Goal: Communication & Community: Answer question/provide support

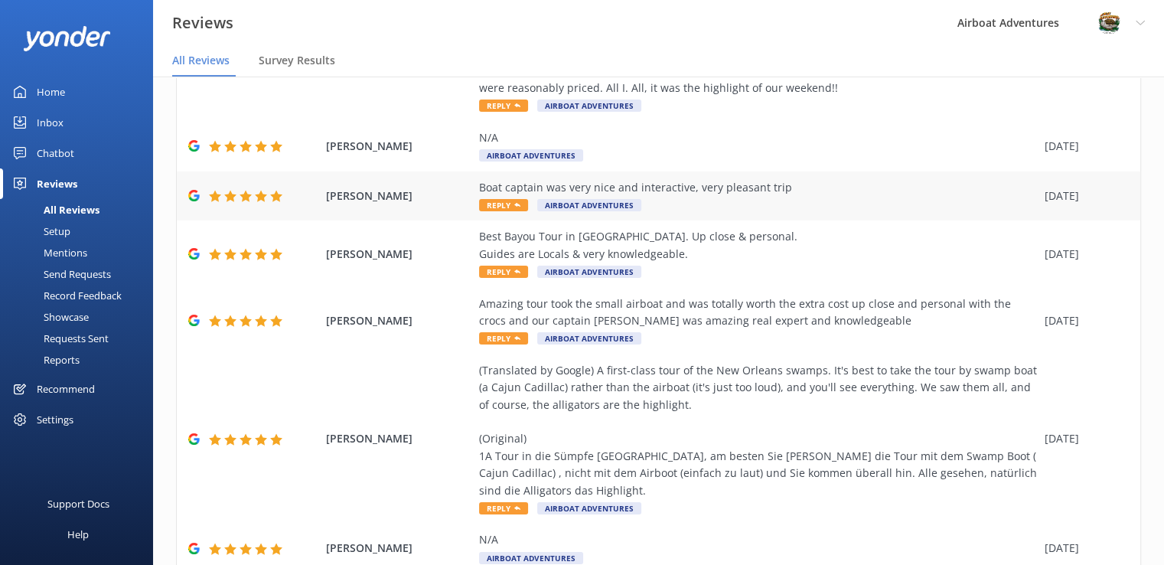
scroll to position [425, 0]
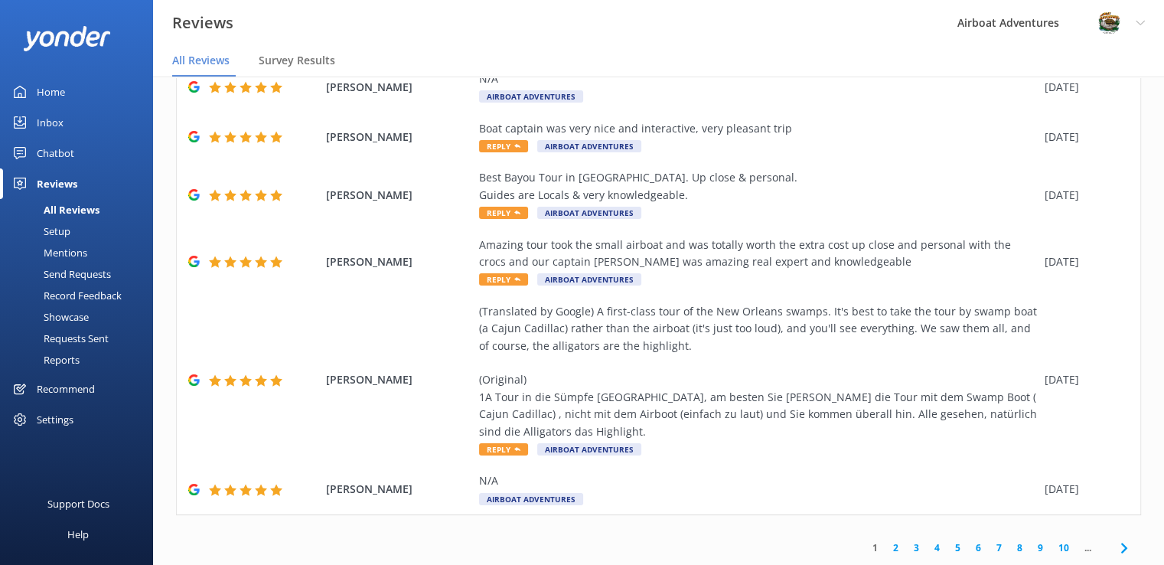
click at [885, 546] on link "2" at bounding box center [895, 547] width 21 height 15
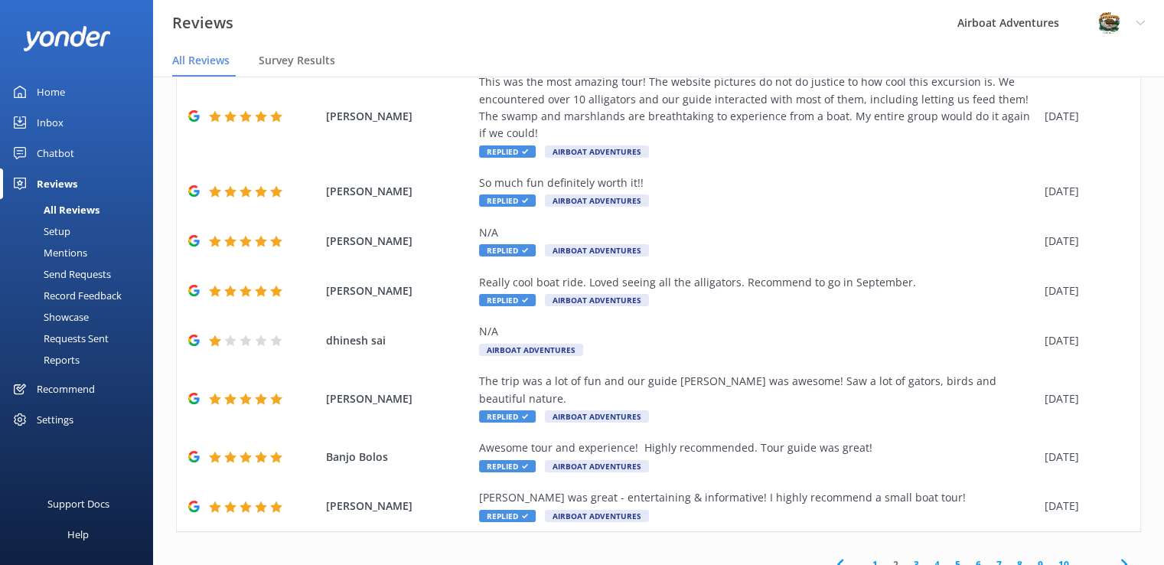
scroll to position [31, 0]
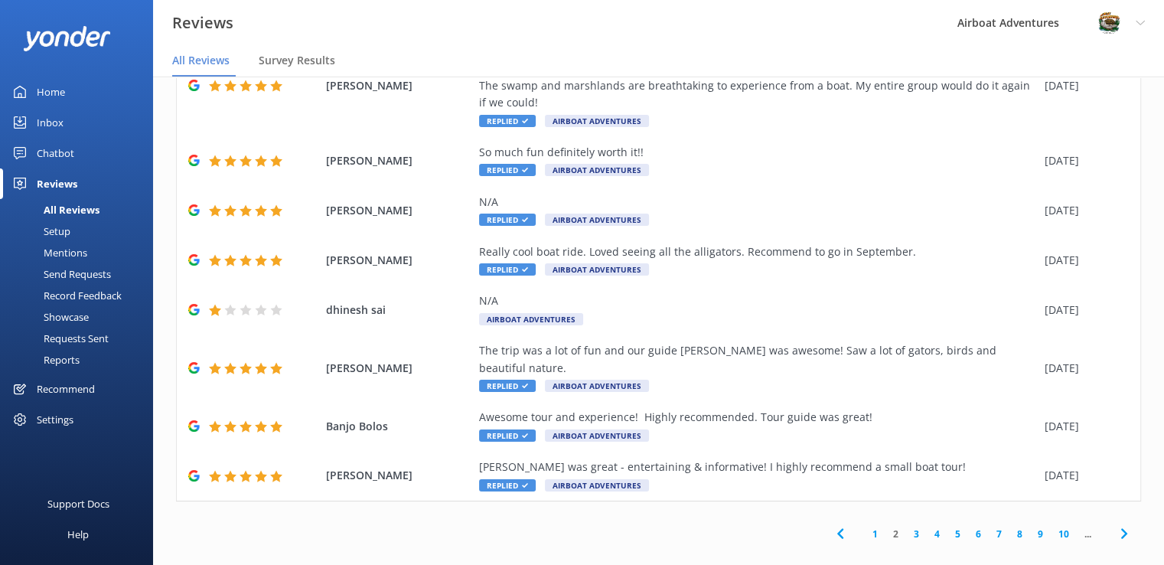
click at [864, 526] on link "1" at bounding box center [874, 533] width 21 height 15
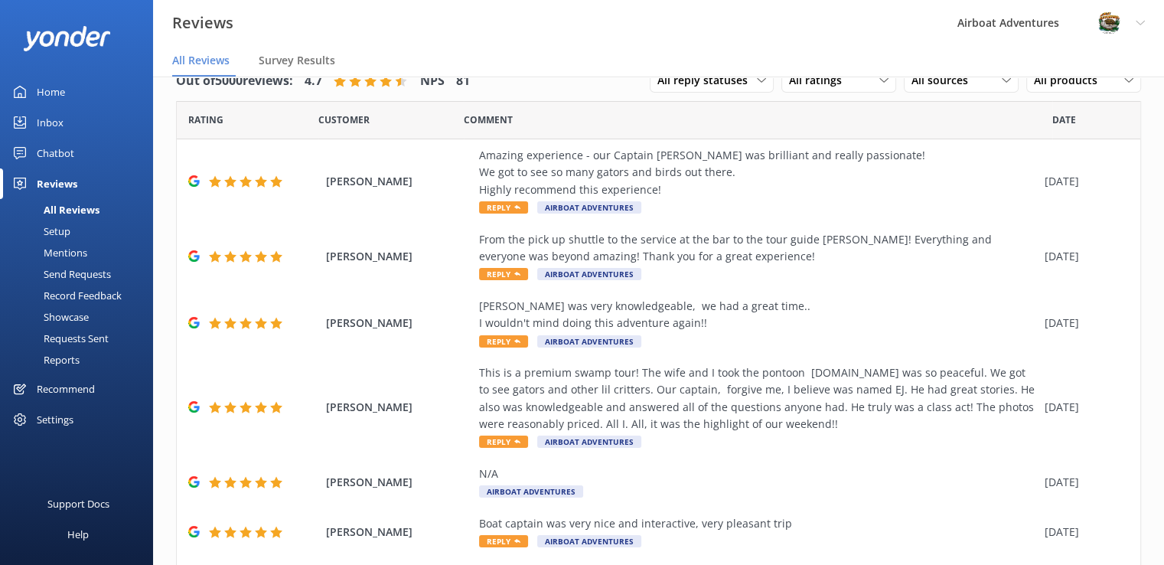
scroll to position [425, 0]
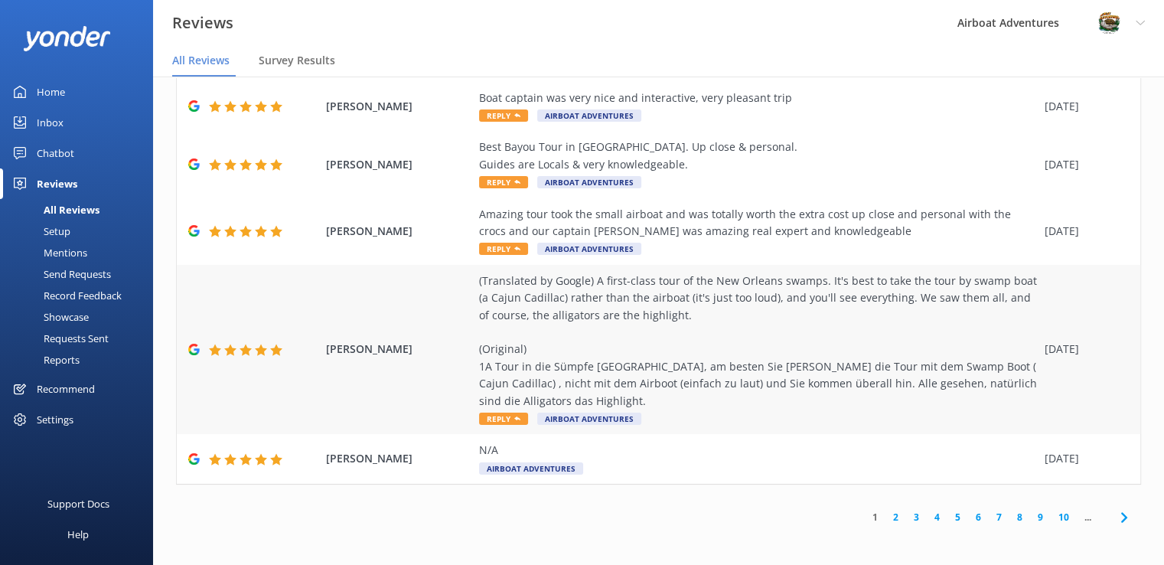
click at [491, 418] on span "Reply" at bounding box center [503, 418] width 49 height 12
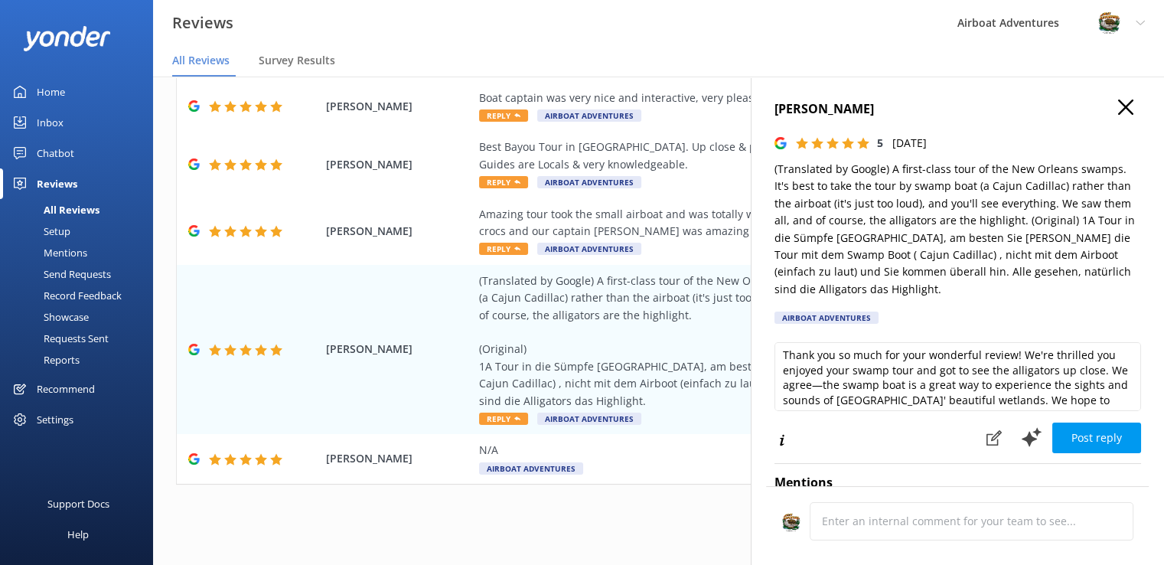
scroll to position [0, 0]
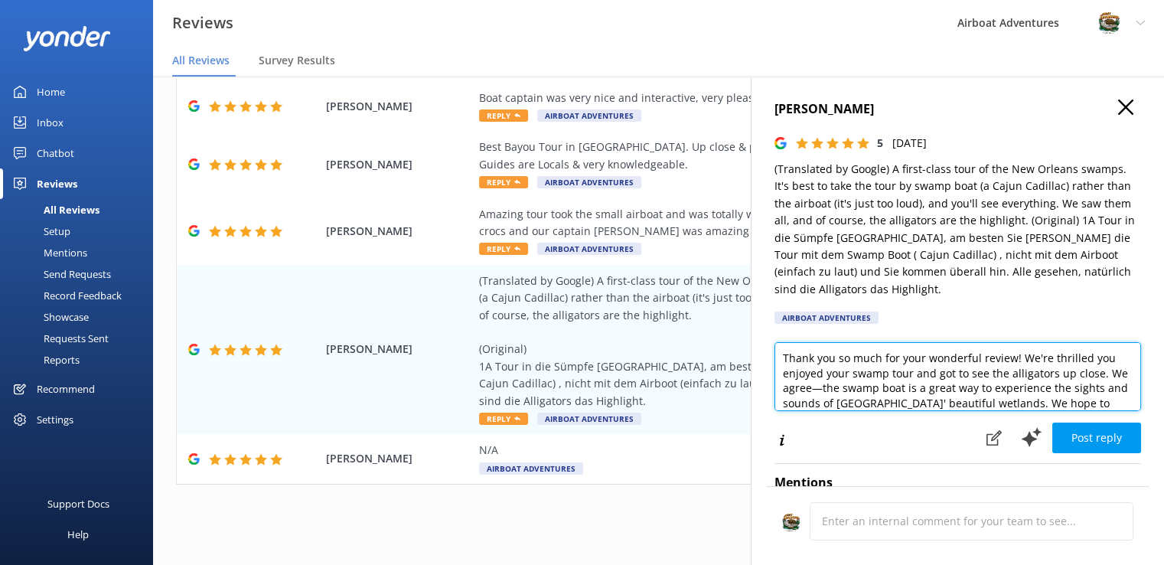
click at [774, 358] on textarea "Thank you so much for your wonderful review! We're thrilled you enjoyed your sw…" at bounding box center [957, 376] width 366 height 69
drag, startPoint x: 879, startPoint y: 406, endPoint x: 828, endPoint y: 373, distance: 61.3
click at [828, 373] on textarea "We're so excited that you enjoyed your ride aboard the Cajun Cadillac! Thank yo…" at bounding box center [957, 376] width 366 height 69
click at [1021, 389] on textarea "We're so excited that you enjoyed your ride aboard the Cajun Cadillac! We agree…" at bounding box center [957, 376] width 366 height 69
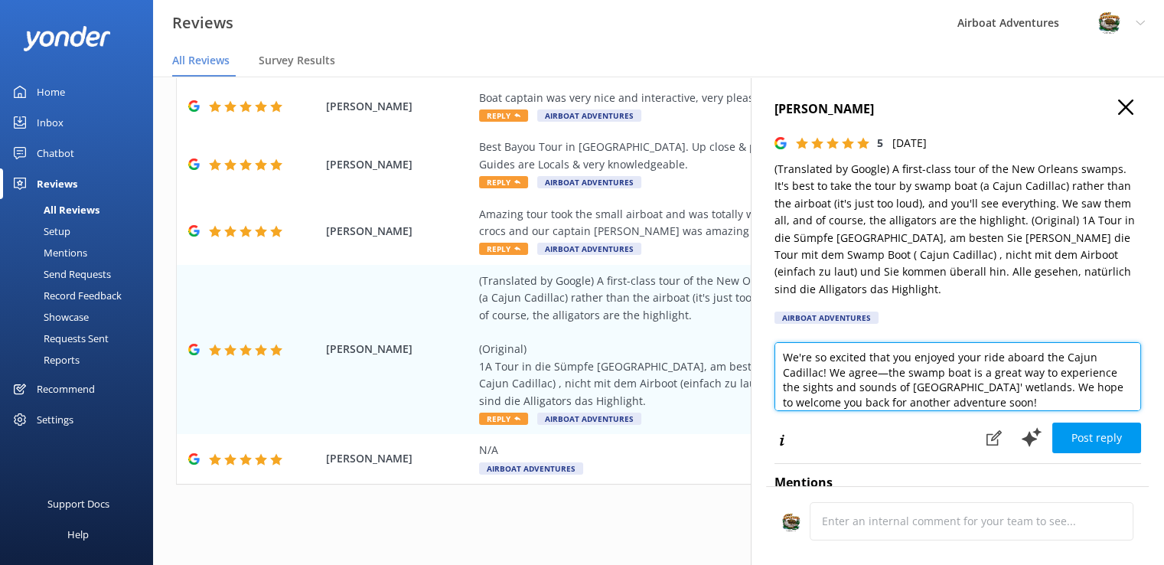
click at [1037, 402] on textarea "We're so excited that you enjoyed your ride aboard the Cajun Cadillac! We agree…" at bounding box center [957, 376] width 366 height 69
drag, startPoint x: 1019, startPoint y: 400, endPoint x: 893, endPoint y: 396, distance: 125.5
click at [893, 396] on textarea "We're so excited that you enjoyed your ride aboard the Cajun Cadillac! We agree…" at bounding box center [957, 376] width 366 height 69
click at [947, 398] on textarea "We're so excited that you enjoyed your ride aboard the Cajun Cadillac! We agree…" at bounding box center [957, 376] width 366 height 69
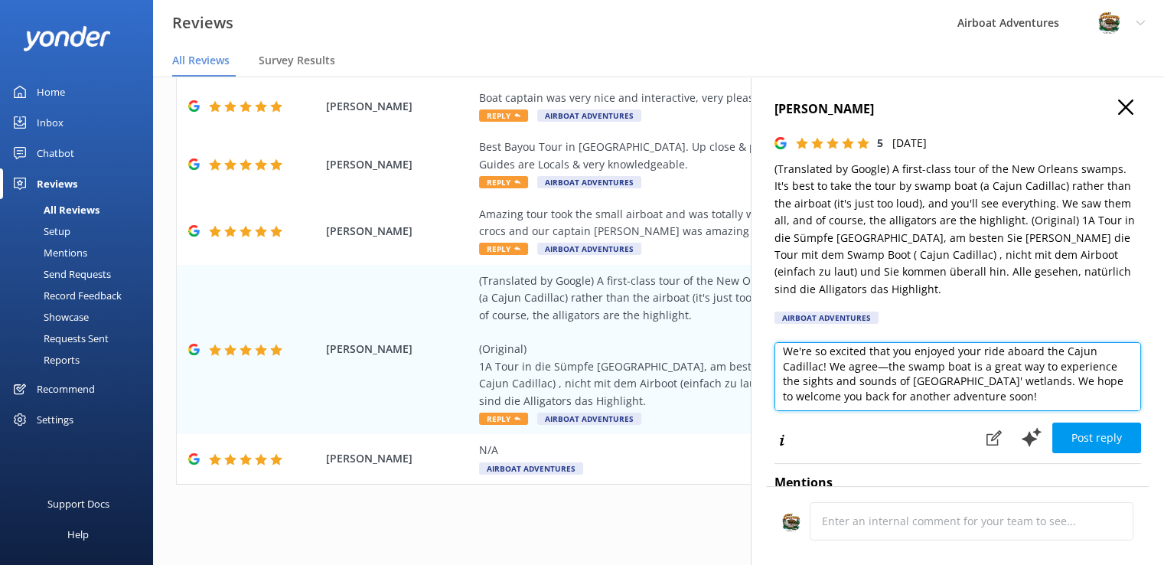
click at [989, 400] on textarea "We're so excited that you enjoyed your ride aboard the Cajun Cadillac! We agree…" at bounding box center [957, 376] width 366 height 69
click at [1057, 355] on textarea "We're so excited that you enjoyed your ride aboard the Cajun Cadillac! We agree…" at bounding box center [957, 376] width 366 height 69
click at [820, 376] on textarea "We're so excited that you enjoyed your ride aboard the "Cajun Cadillac! We agre…" at bounding box center [957, 376] width 366 height 69
click at [879, 387] on textarea "We're so excited that you enjoyed your ride aboard the "Cajun Cadillac"! We agr…" at bounding box center [957, 376] width 366 height 69
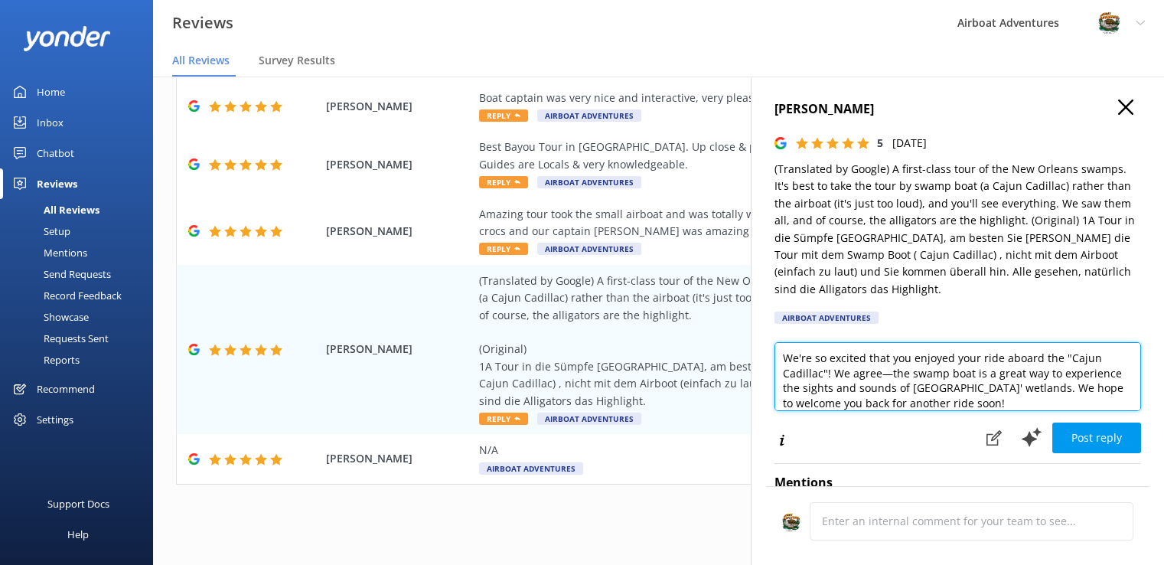
click at [879, 387] on textarea "We're so excited that you enjoyed your ride aboard the "Cajun Cadillac"! We agr…" at bounding box center [957, 376] width 366 height 69
type textarea "We're so excited that you enjoyed your ride aboard the "Cajun Cadillac"! We agr…"
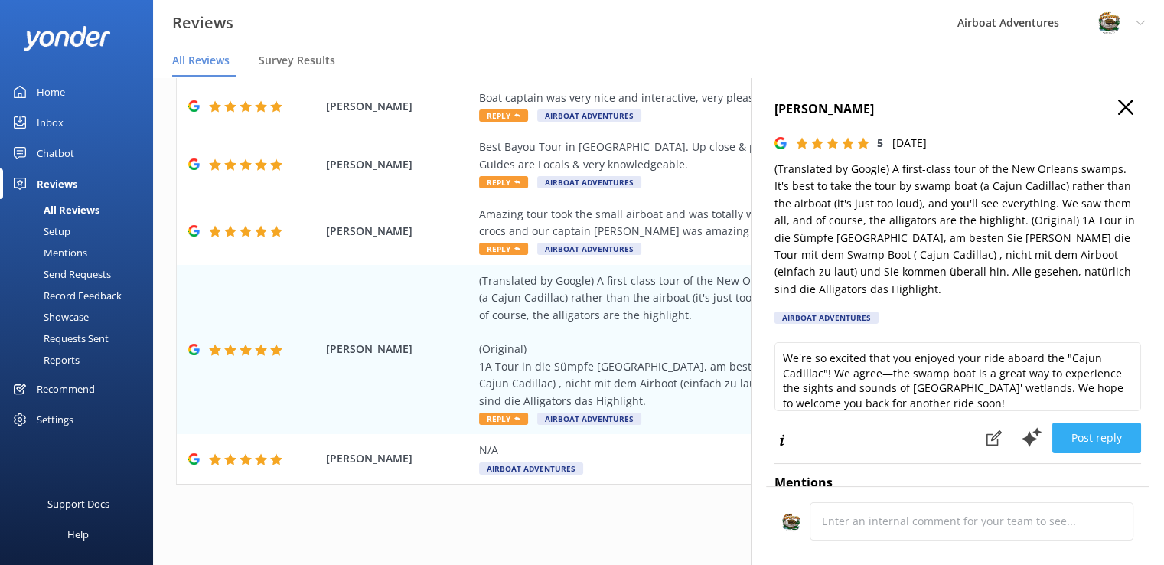
click at [1083, 434] on button "Post reply" at bounding box center [1096, 437] width 89 height 31
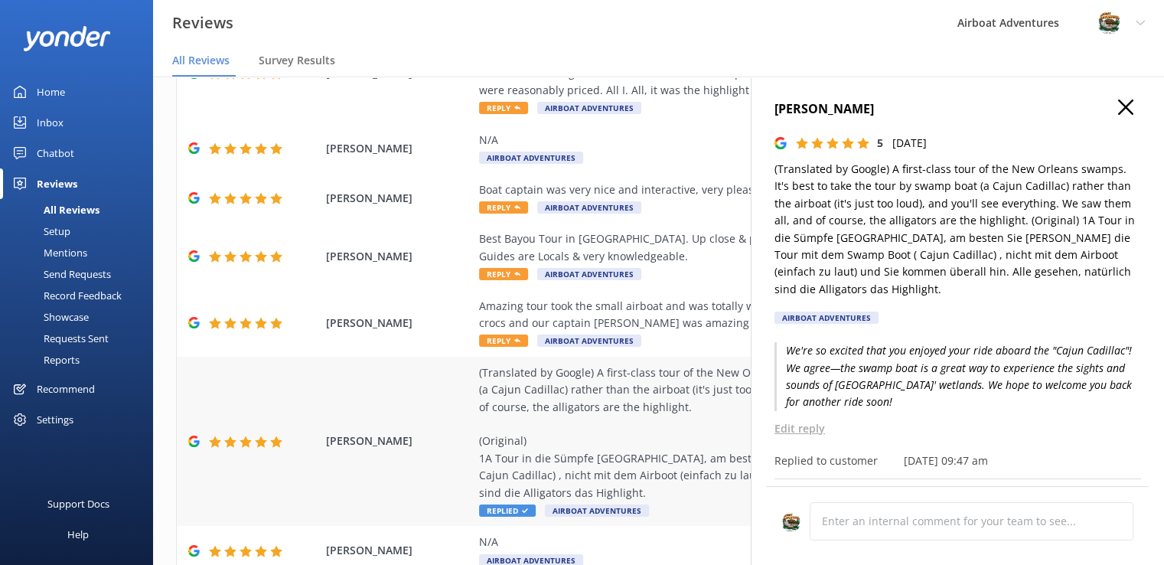
scroll to position [333, 0]
click at [705, 326] on div "Amazing tour took the small airboat and was totally worth the extra cost up clo…" at bounding box center [758, 315] width 558 height 34
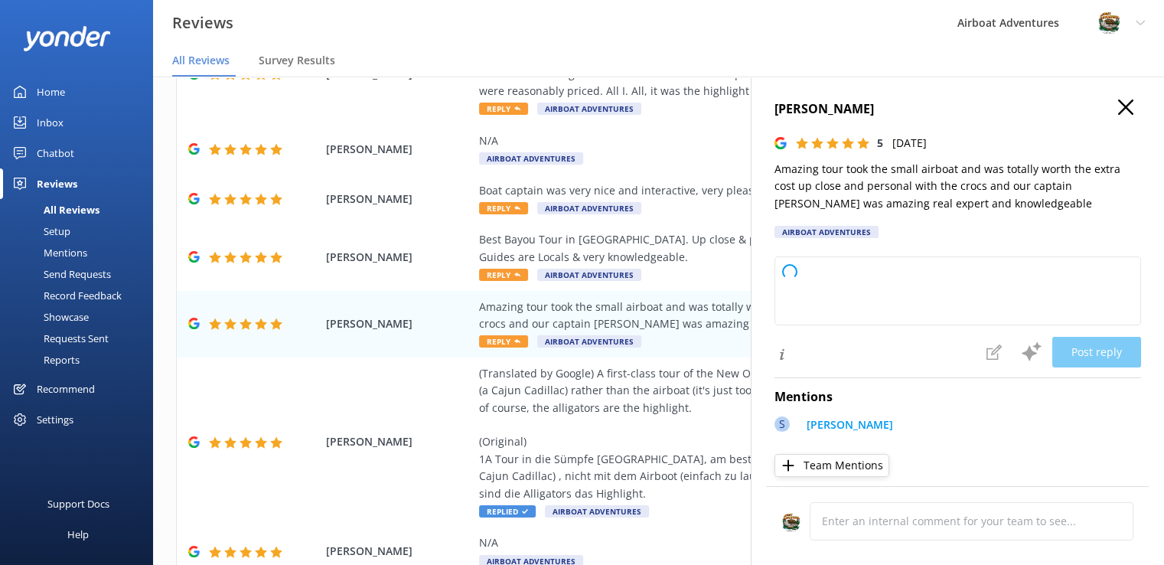
type textarea "Thank you so much for your wonderful review! We're thrilled to hear you enjoyed…"
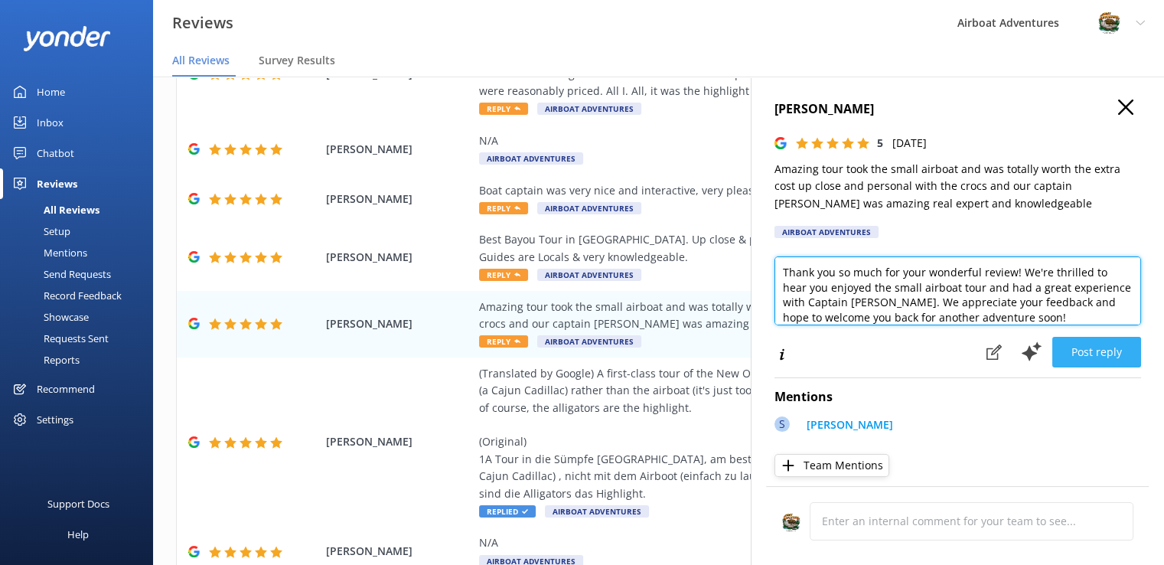
scroll to position [7, 0]
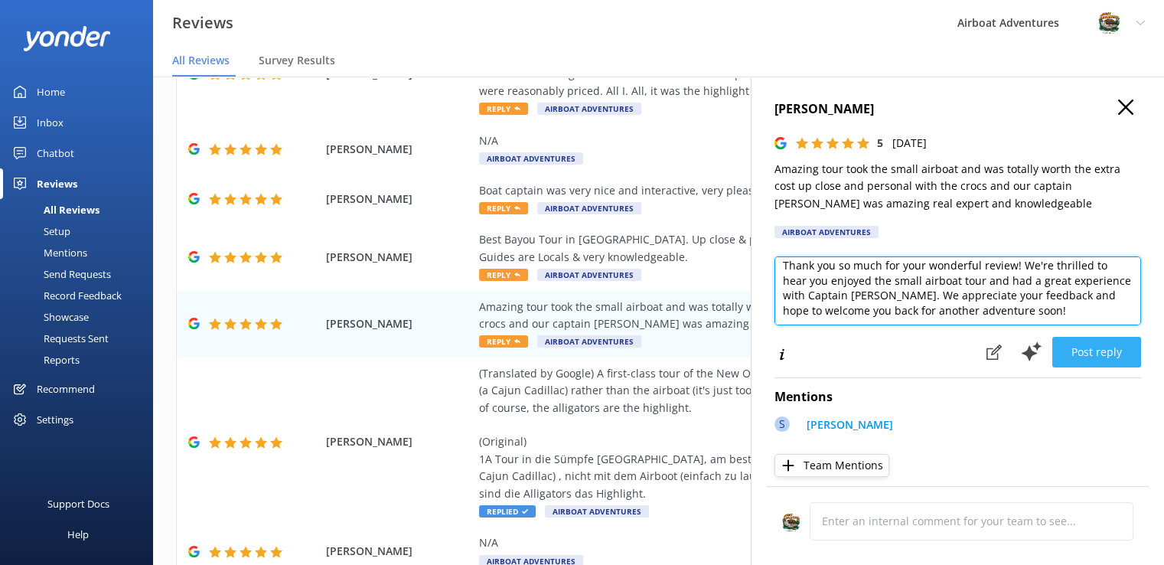
drag, startPoint x: 783, startPoint y: 275, endPoint x: 1113, endPoint y: 351, distance: 338.5
click at [1113, 351] on div "Thank you so much for your wonderful review! We're thrilled to hear you enjoyed…" at bounding box center [957, 312] width 366 height 112
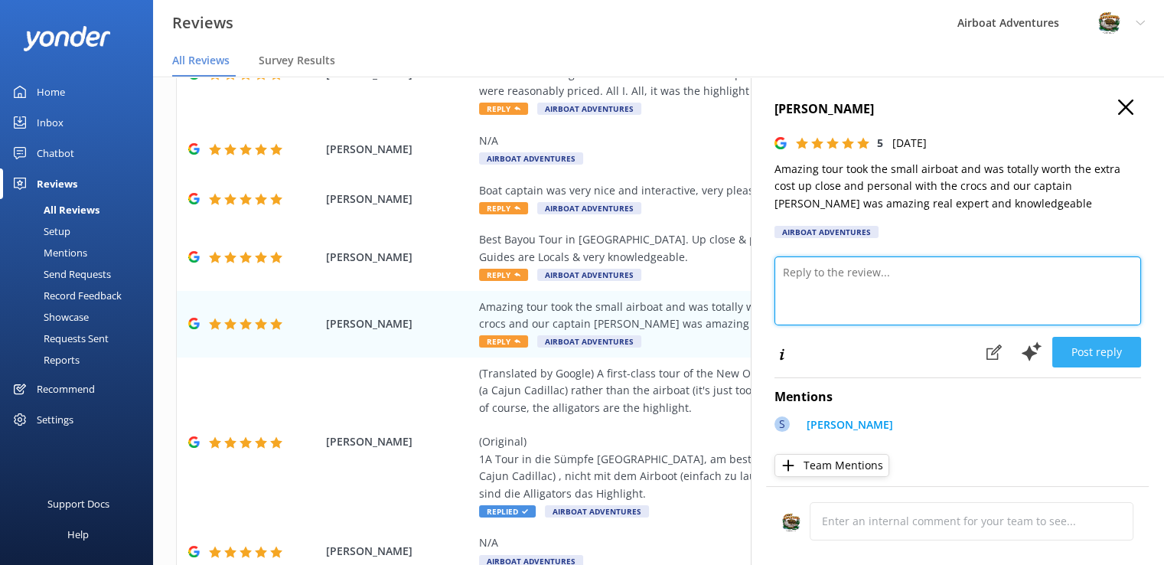
scroll to position [0, 0]
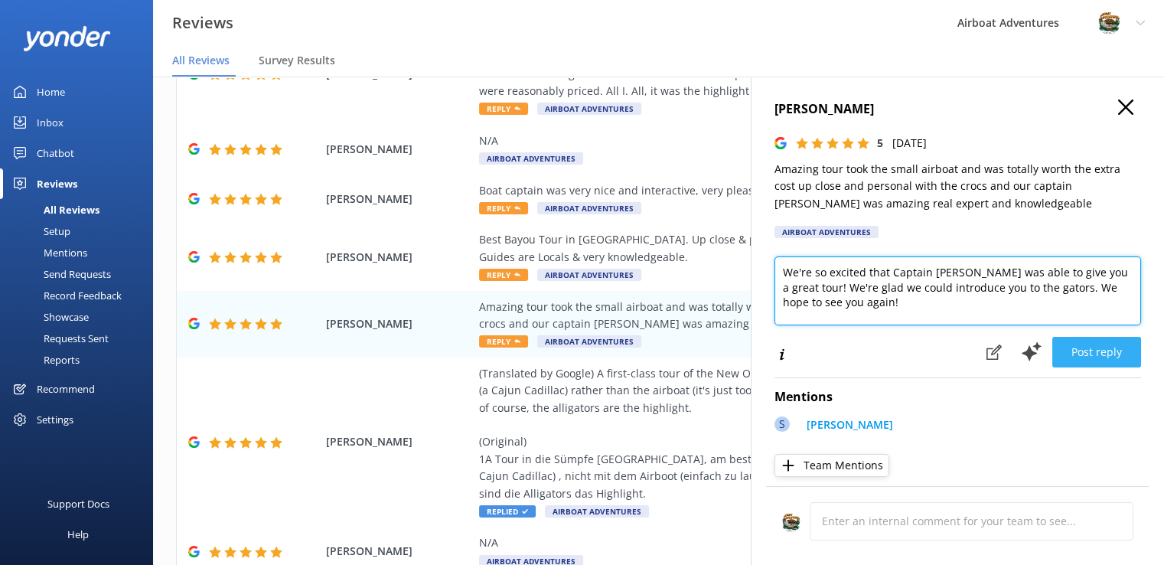
type textarea "We're so excited that Captain [PERSON_NAME] was able to give you a great tour! …"
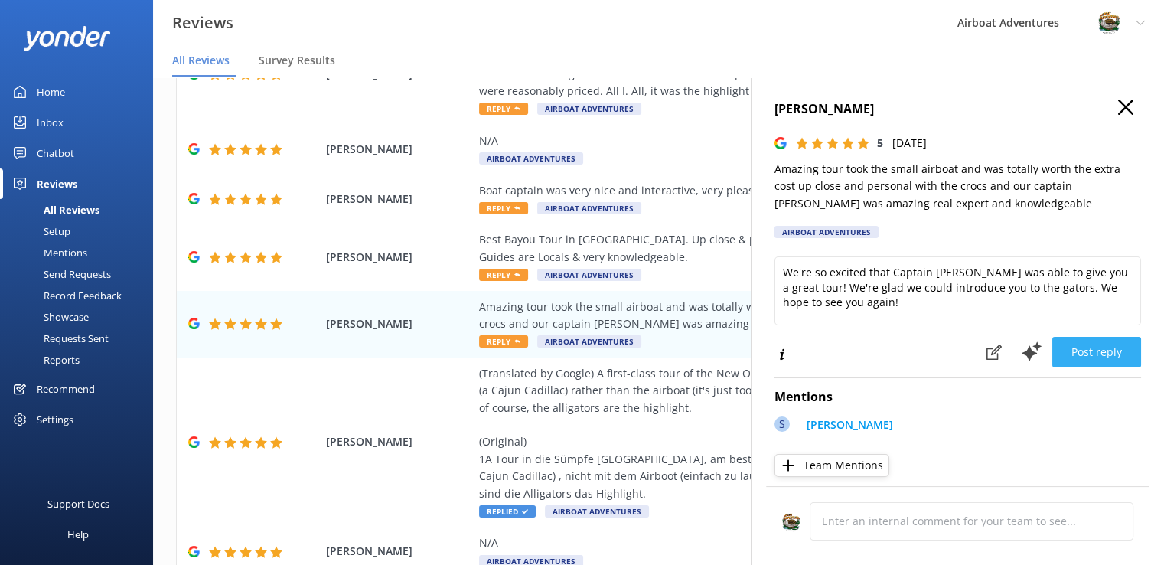
click at [1069, 352] on button "Post reply" at bounding box center [1096, 352] width 89 height 31
click at [1069, 352] on div "Loading.." at bounding box center [1072, 352] width 136 height 33
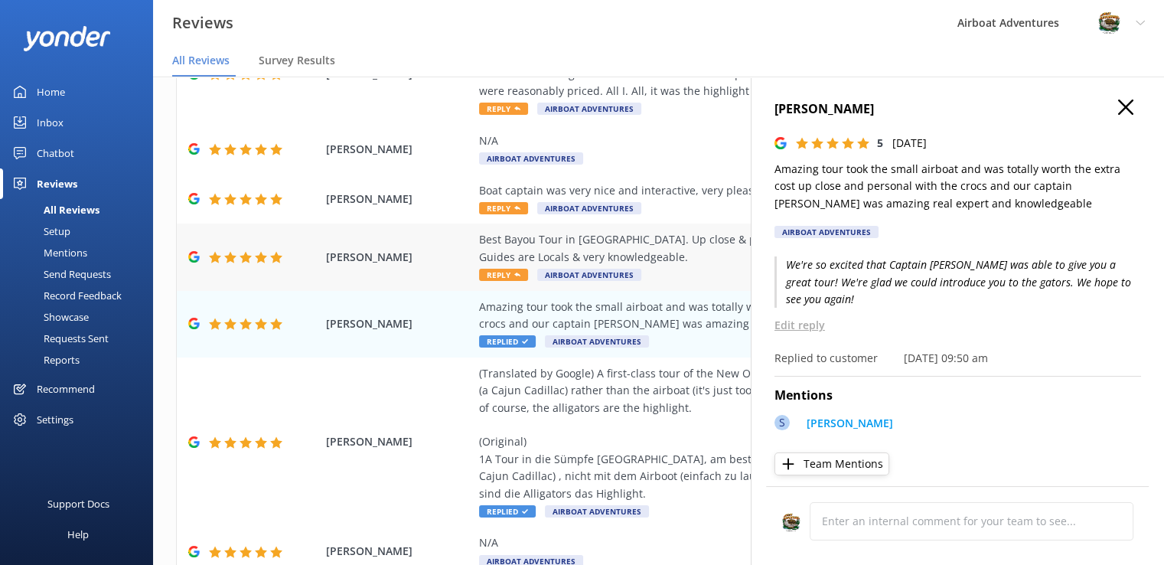
click at [698, 258] on div "Best Bayou Tour in [GEOGRAPHIC_DATA]. Up close & personal. Guides are Locals & …" at bounding box center [758, 248] width 558 height 34
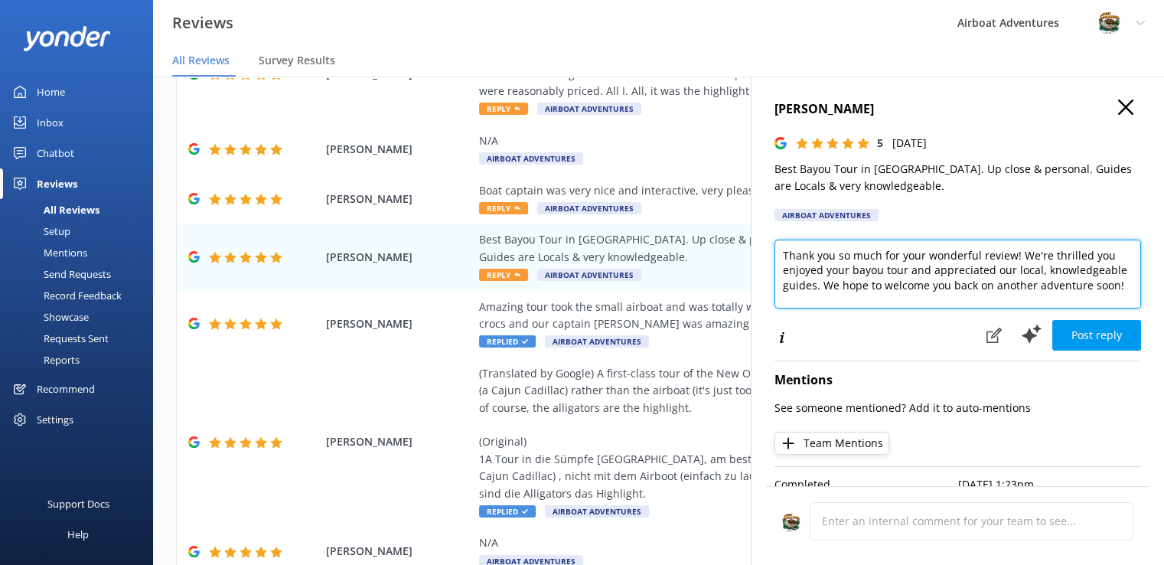
click at [776, 261] on textarea "Thank you so much for your wonderful review! We're thrilled you enjoyed your ba…" at bounding box center [957, 273] width 366 height 69
drag, startPoint x: 1014, startPoint y: 253, endPoint x: 816, endPoint y: 311, distance: 206.3
click at [816, 311] on div "Thank you so much for your wonderful review! We're thrilled you enjoyed your ba…" at bounding box center [957, 276] width 366 height 75
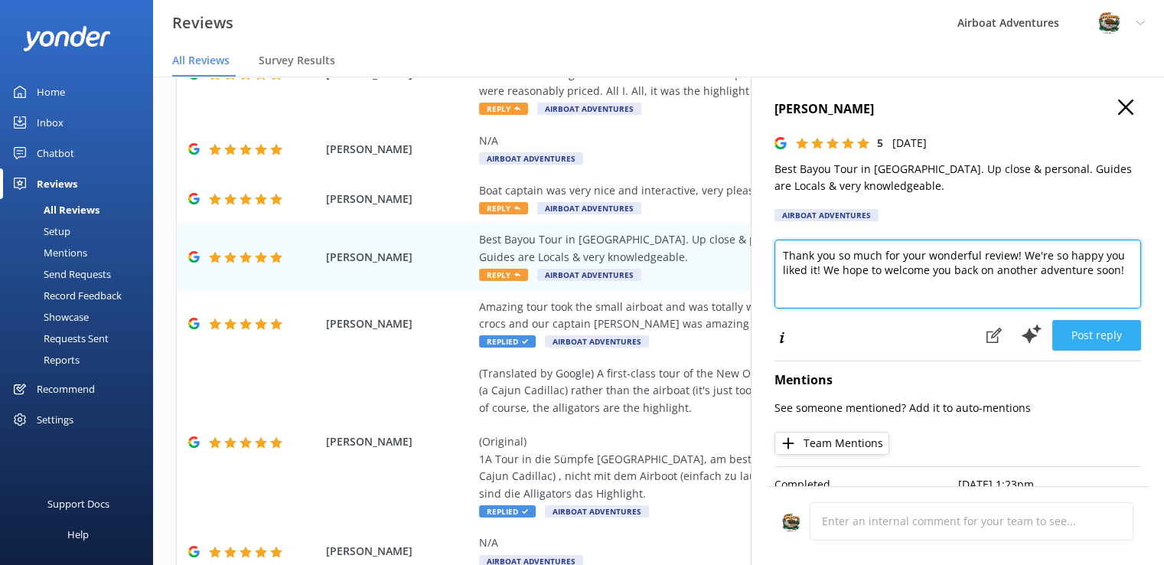
type textarea "Thank you so much for your wonderful review! We're so happy you liked it! We ho…"
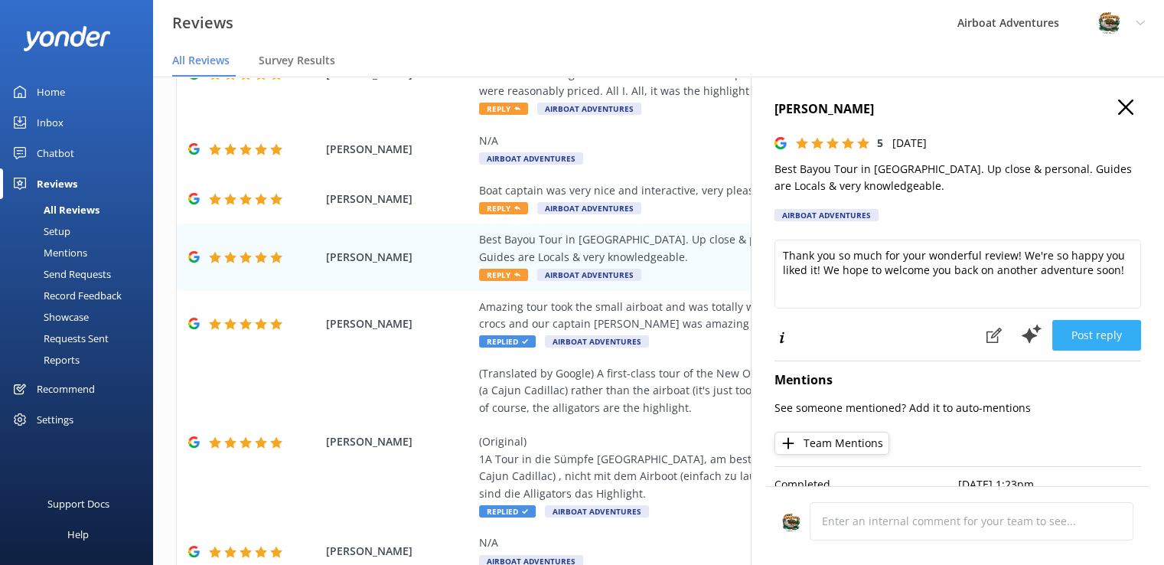
click at [1072, 340] on button "Post reply" at bounding box center [1096, 335] width 89 height 31
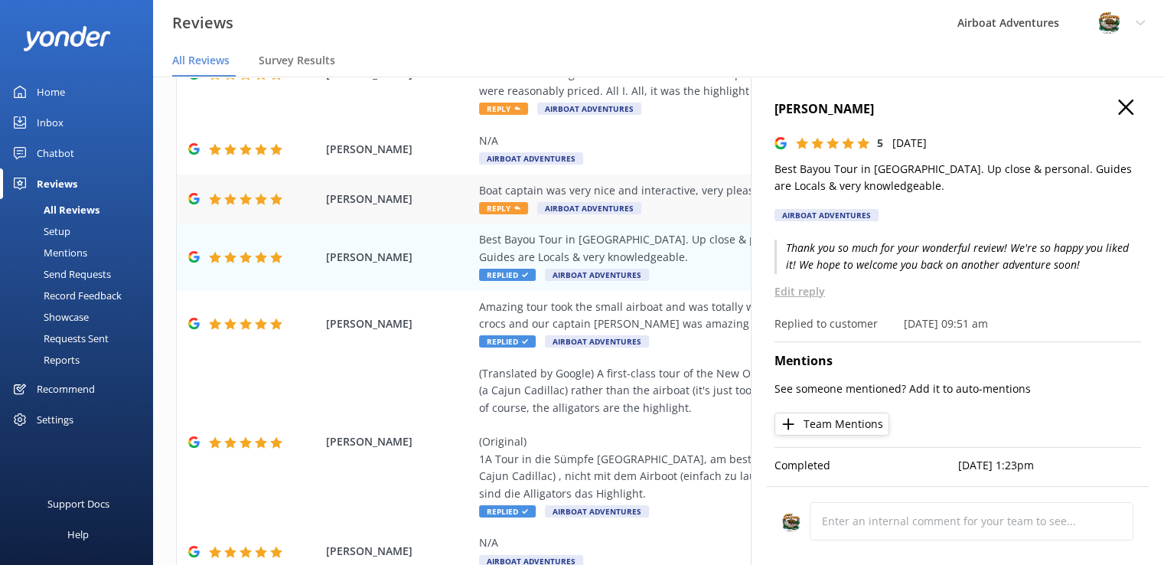
click at [698, 203] on div "Boat captain was very nice and interactive, very pleasant trip Reply Airboat Ad…" at bounding box center [758, 199] width 558 height 34
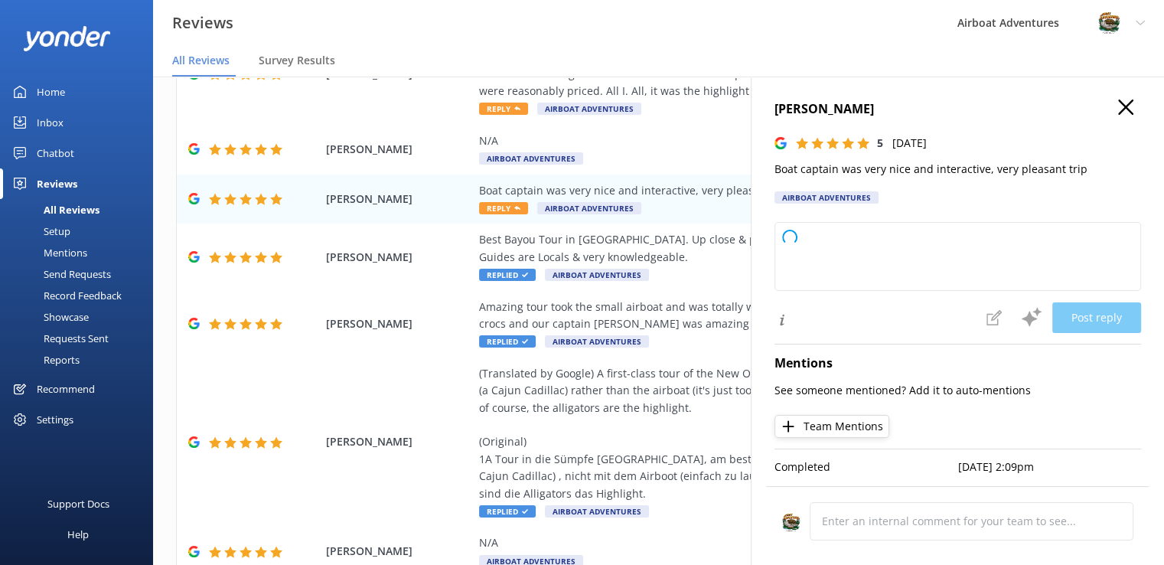
type textarea "Thank you so much for your kind words and wonderful rating! We're delighted to …"
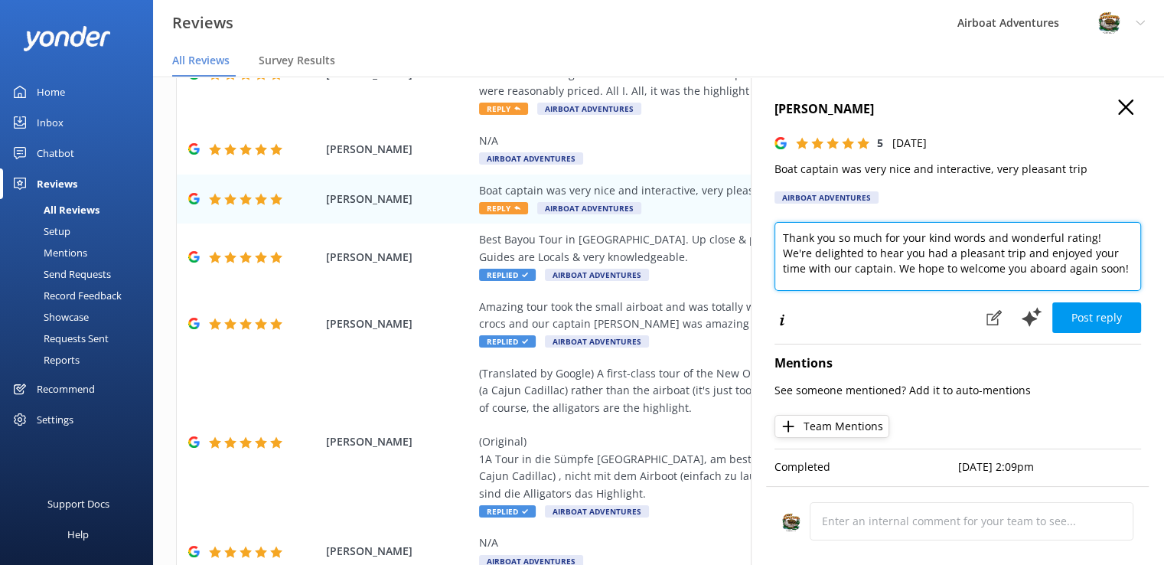
scroll to position [0, 11]
drag, startPoint x: 783, startPoint y: 244, endPoint x: 1174, endPoint y: 277, distance: 392.3
click at [1164, 277] on html "Reviews Airboat Adventures Profile Settings Logout All Reviews Survey Results H…" at bounding box center [582, 251] width 1164 height 565
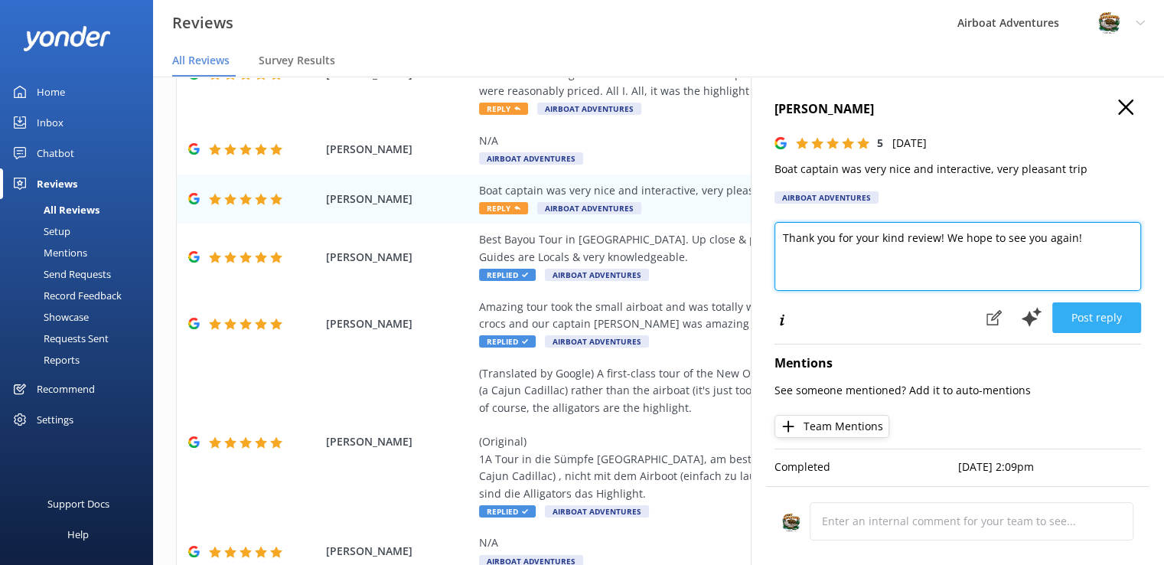
type textarea "Thank you for your kind review! We hope to see you again!"
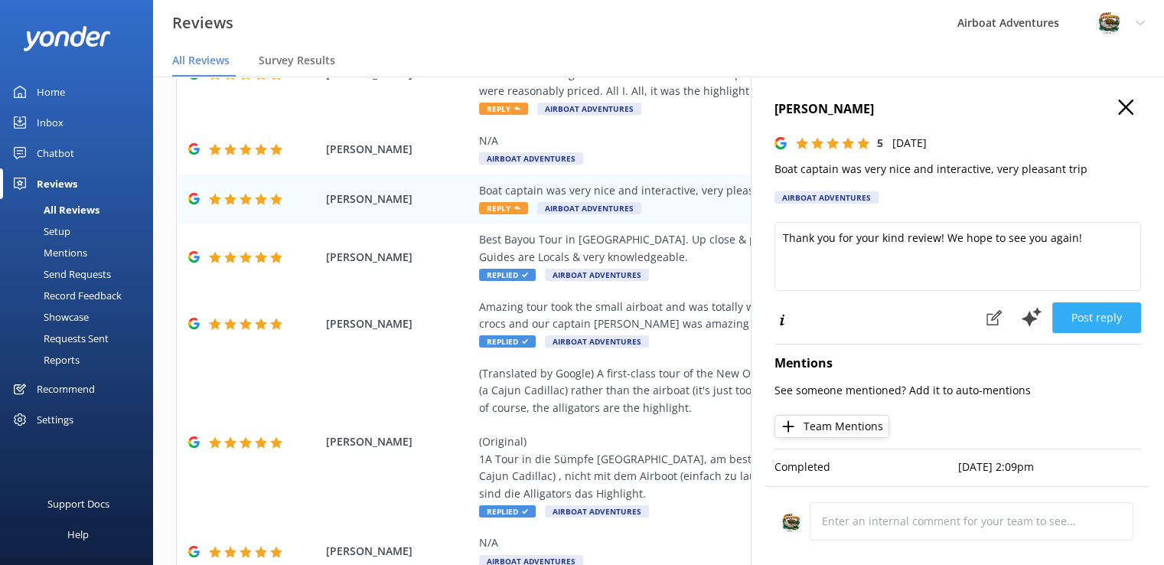
click at [1071, 314] on button "Post reply" at bounding box center [1096, 317] width 89 height 31
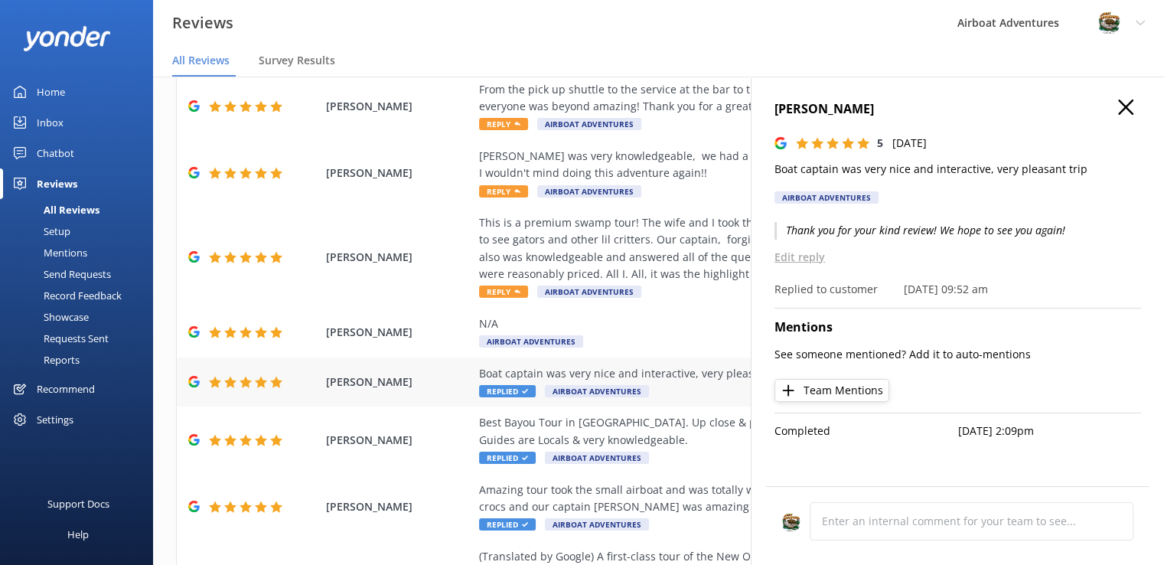
scroll to position [141, 0]
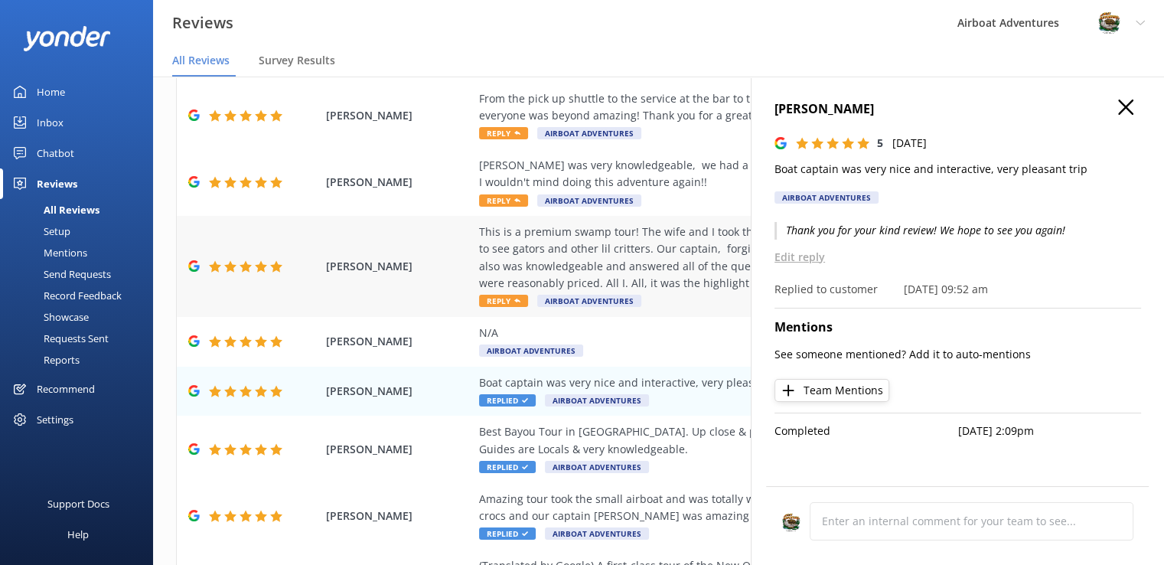
click at [613, 278] on div "This is a premium swamp tour! The wife and I took the pontoon [DOMAIN_NAME] was…" at bounding box center [758, 257] width 558 height 69
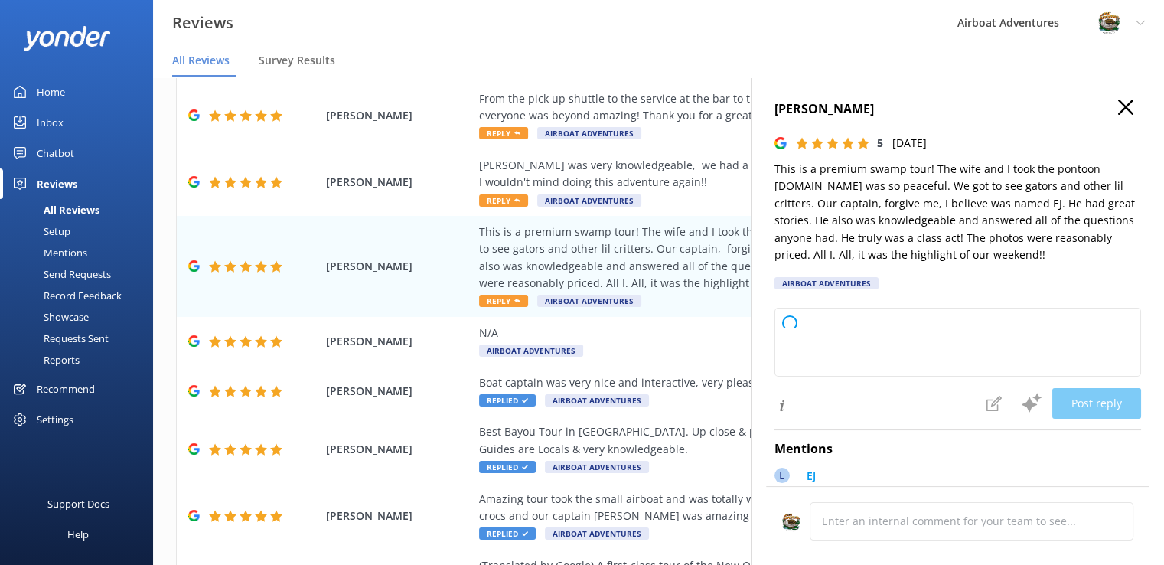
type textarea "Thank you so much for your wonderful review! We're thrilled to hear you and you…"
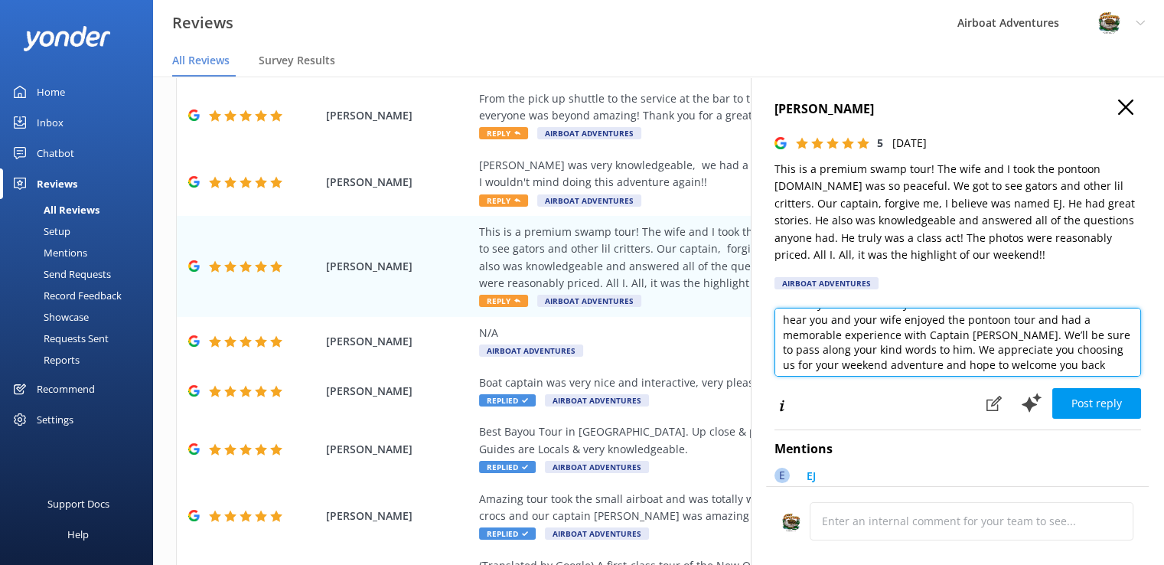
scroll to position [22, 0]
drag, startPoint x: 778, startPoint y: 322, endPoint x: 1129, endPoint y: 375, distance: 355.1
click at [1129, 375] on div "[PERSON_NAME] 5 [DATE] This is a premium swamp tour! The wife and I took the po…" at bounding box center [956, 358] width 413 height 565
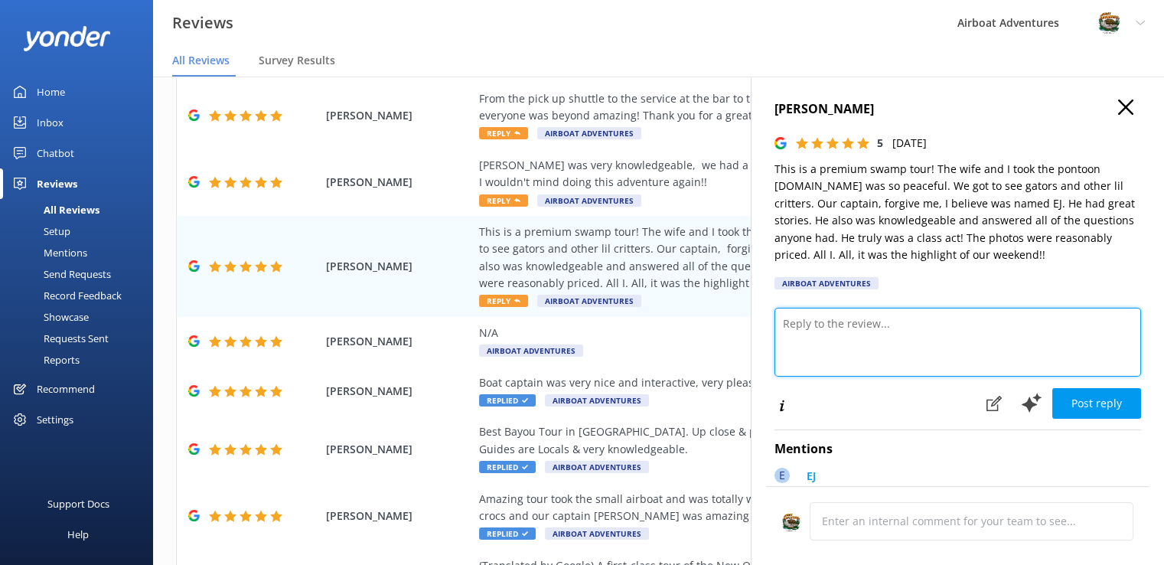
scroll to position [0, 0]
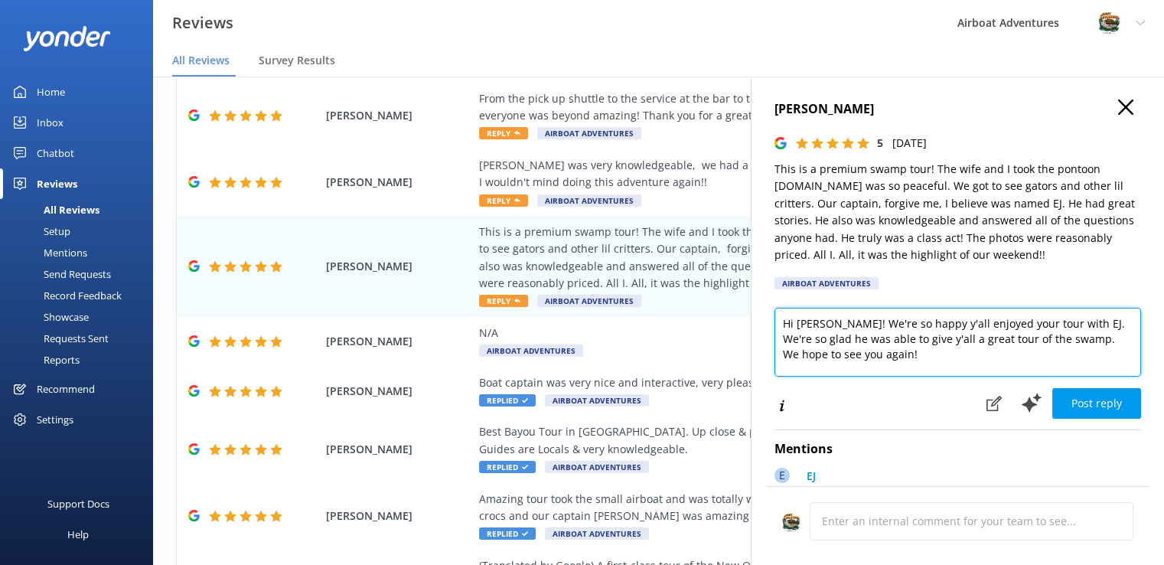
click at [929, 340] on textarea "Hi [PERSON_NAME]! We're so happy y'all enjoyed your tour with EJ. We're so glad…" at bounding box center [957, 342] width 366 height 69
click at [900, 339] on textarea "Hi [PERSON_NAME]! We're so happy y'all enjoyed your tour with EJ. We're so glad…" at bounding box center [957, 342] width 366 height 69
click at [1115, 345] on textarea "Hi [PERSON_NAME]! We're so happy y'all enjoyed your tour with EJ. We're so glad…" at bounding box center [957, 342] width 366 height 69
click at [1043, 324] on textarea "Hi [PERSON_NAME]! We're so happy y'all enjoyed your tour with EJ. We're so glad…" at bounding box center [957, 342] width 366 height 69
click at [900, 362] on textarea "Hi [PERSON_NAME]! We're so happy y'all enjoyed your tour with Captain [PERSON_N…" at bounding box center [957, 342] width 366 height 69
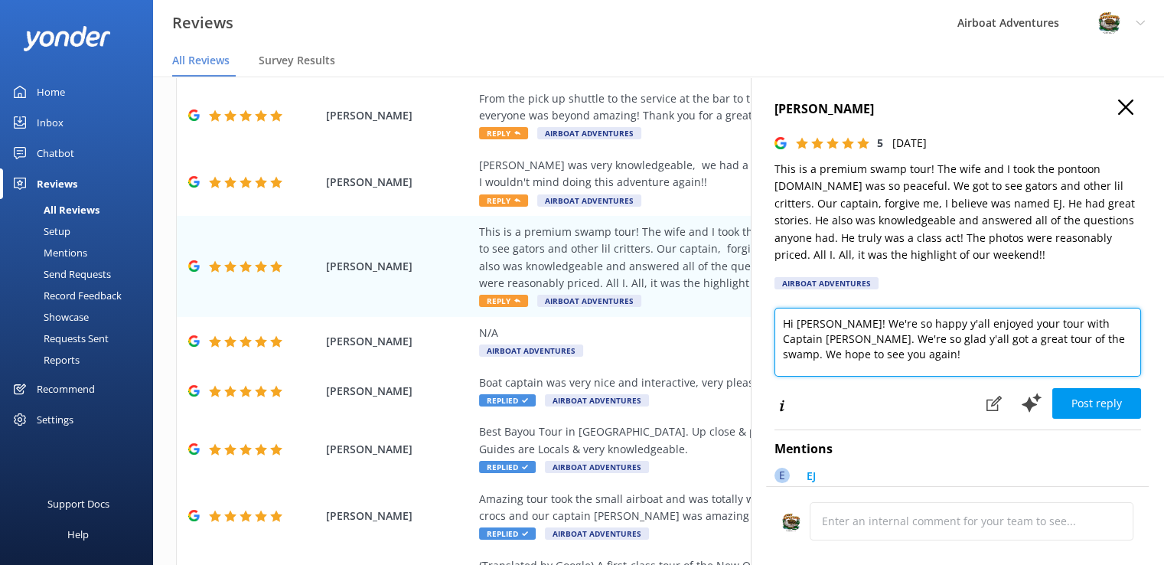
click at [825, 337] on textarea "Hi [PERSON_NAME]! We're so happy y'all enjoyed your tour with Captain [PERSON_N…" at bounding box center [957, 342] width 366 height 69
click at [1009, 343] on textarea "Hi [PERSON_NAME]! We're so happy y'all enjoyed your tour with Captain [PERSON_N…" at bounding box center [957, 342] width 366 height 69
type textarea "Hi [PERSON_NAME]! We're so happy y'all enjoyed your tour with Captain [PERSON_N…"
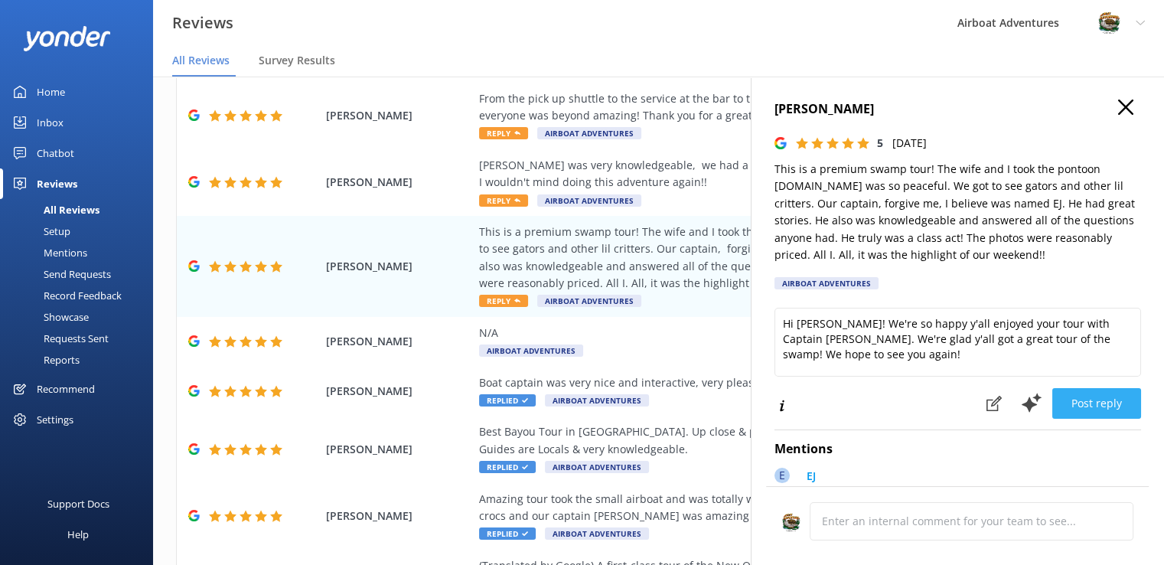
click at [1102, 399] on button "Post reply" at bounding box center [1096, 403] width 89 height 31
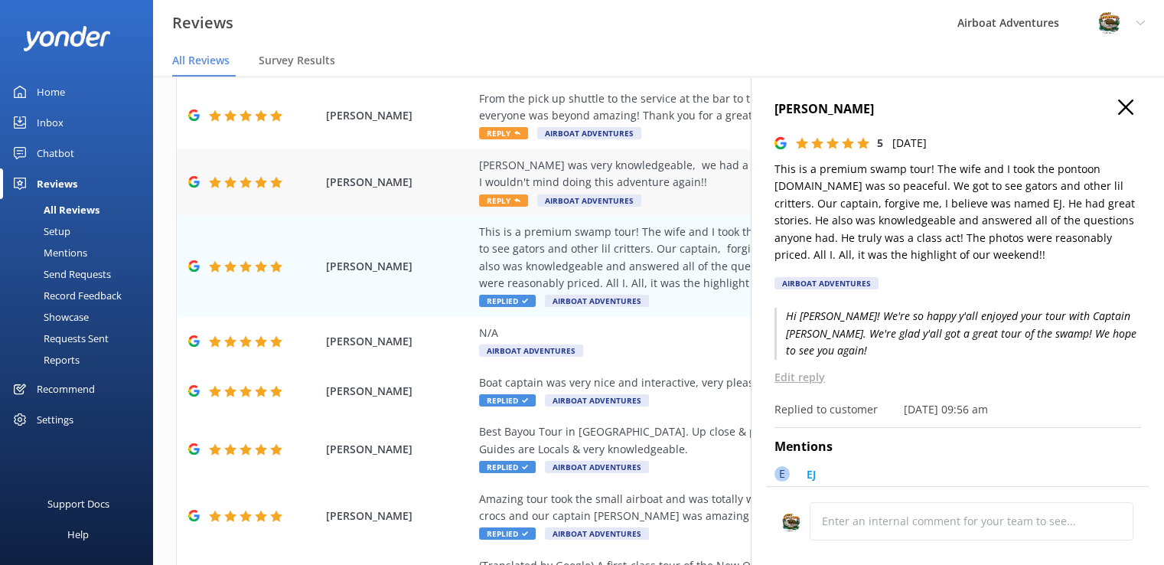
click at [685, 178] on div "[PERSON_NAME] was very knowledgeable, we had a great time.. I wouldn't mind doi…" at bounding box center [758, 174] width 558 height 34
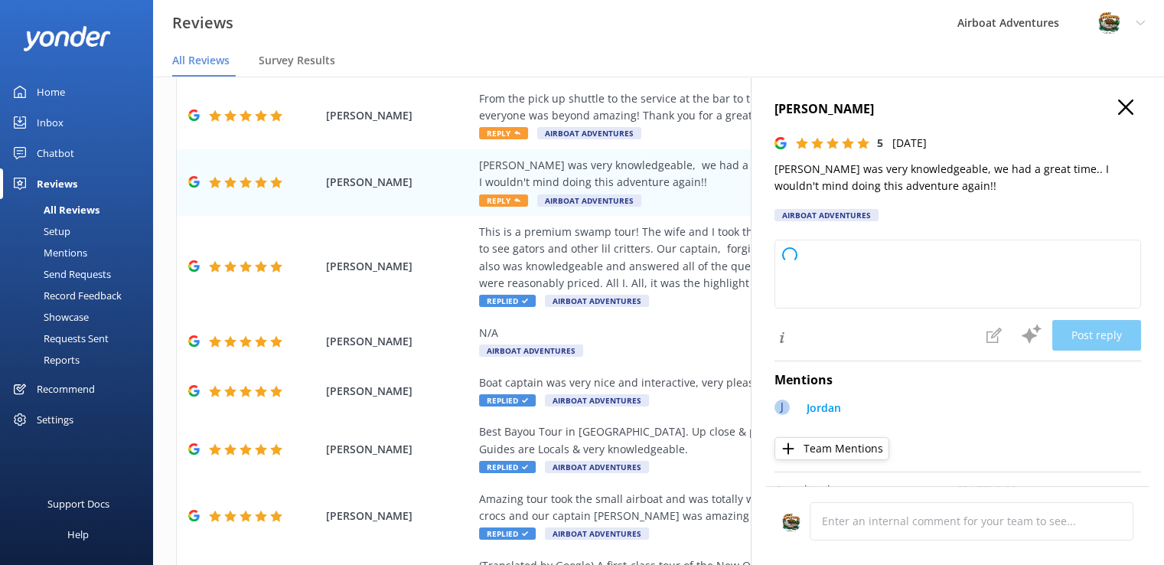
type textarea "Thank you so much for your wonderful review! We're thrilled to hear you had a g…"
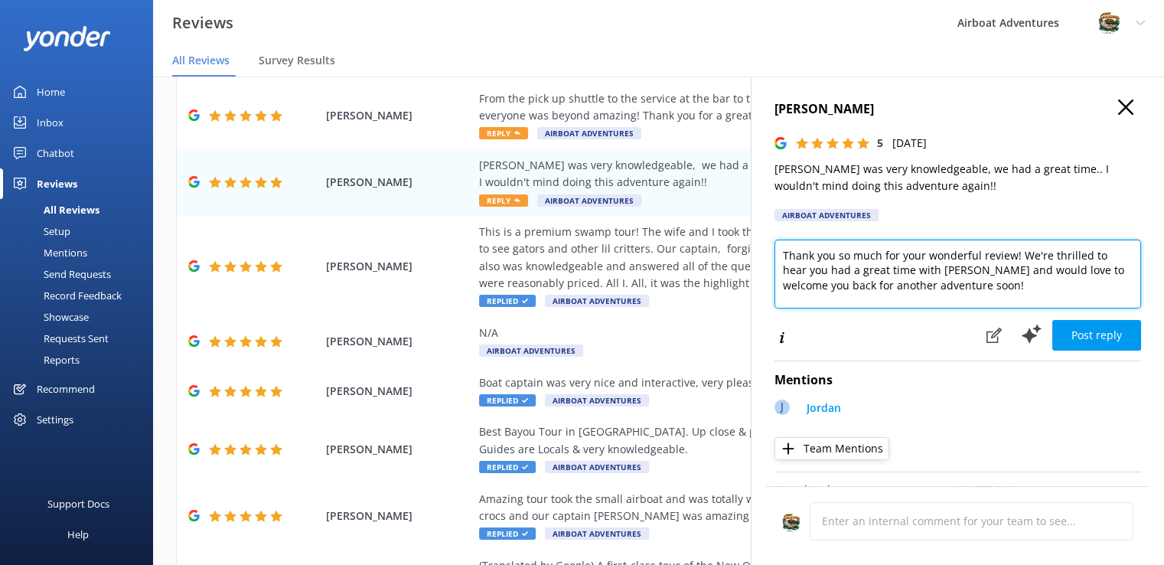
drag, startPoint x: 777, startPoint y: 253, endPoint x: 1040, endPoint y: 298, distance: 266.9
click at [1040, 298] on textarea "Thank you so much for your wonderful review! We're thrilled to hear you had a g…" at bounding box center [957, 273] width 366 height 69
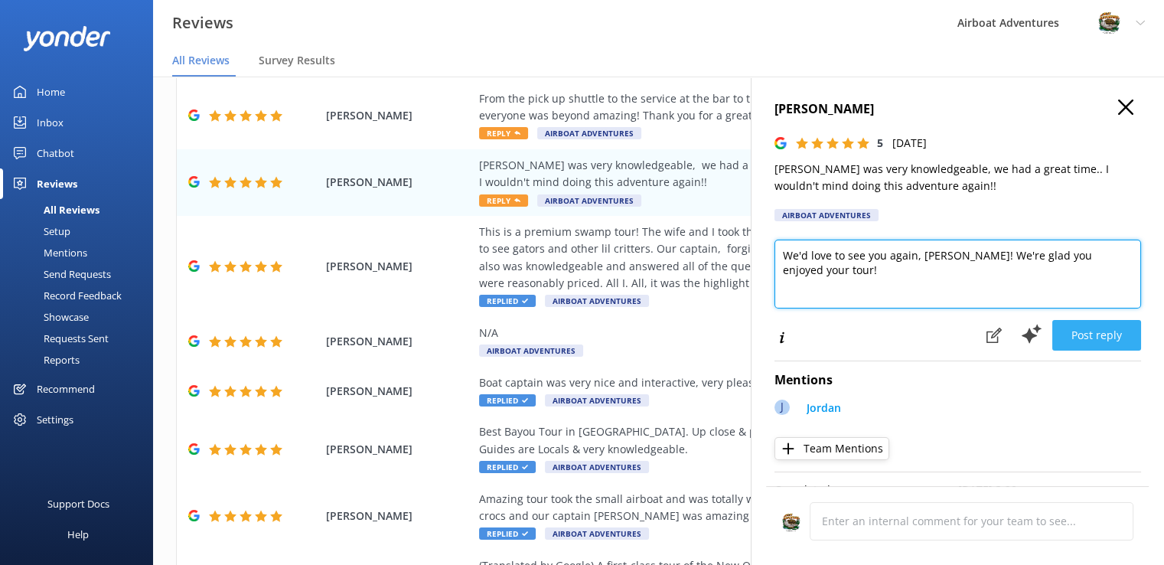
type textarea "We'd love to see you again, [PERSON_NAME]! We're glad you enjoyed your tour!"
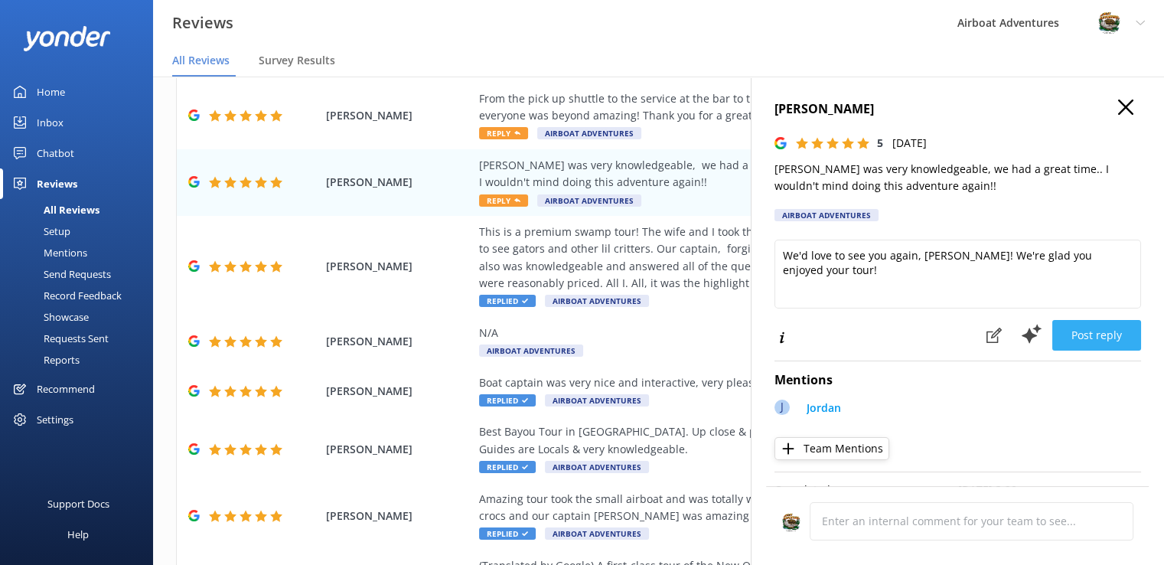
click at [1092, 327] on button "Post reply" at bounding box center [1096, 335] width 89 height 31
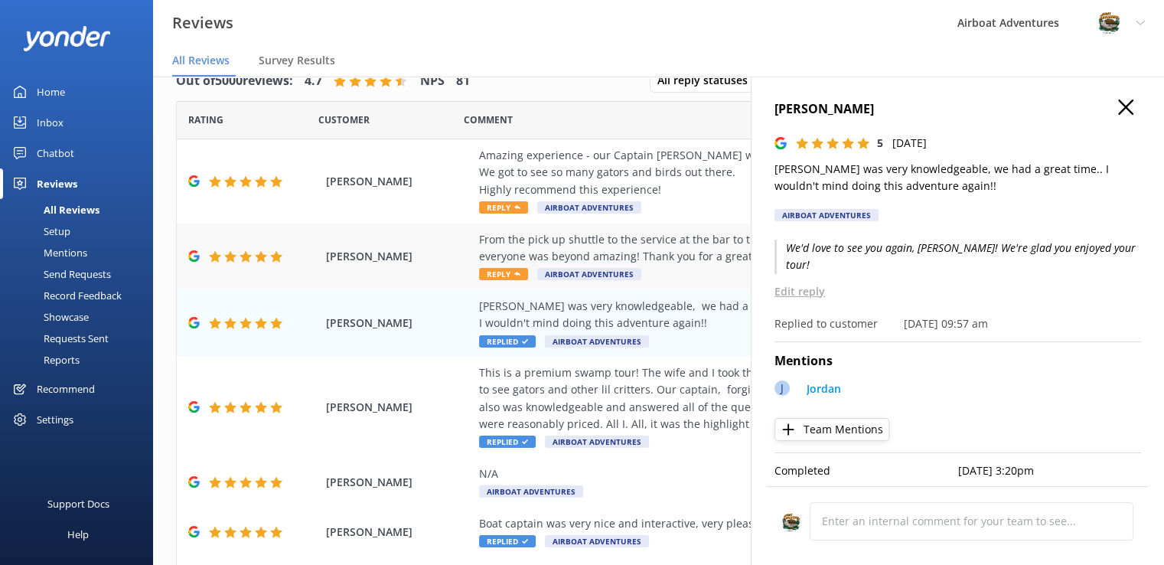
click at [649, 249] on div "From the pick up shuttle to the service at the bar to the tour guide [PERSON_NA…" at bounding box center [758, 248] width 558 height 34
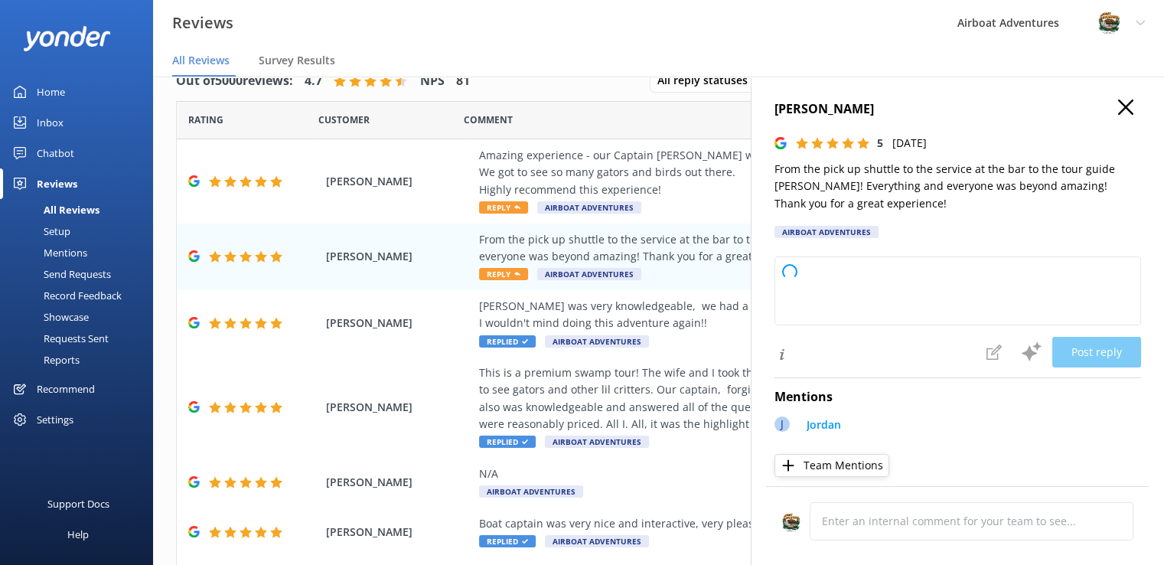
type textarea "Thank you so much for your wonderful review! We're thrilled to hear you had suc…"
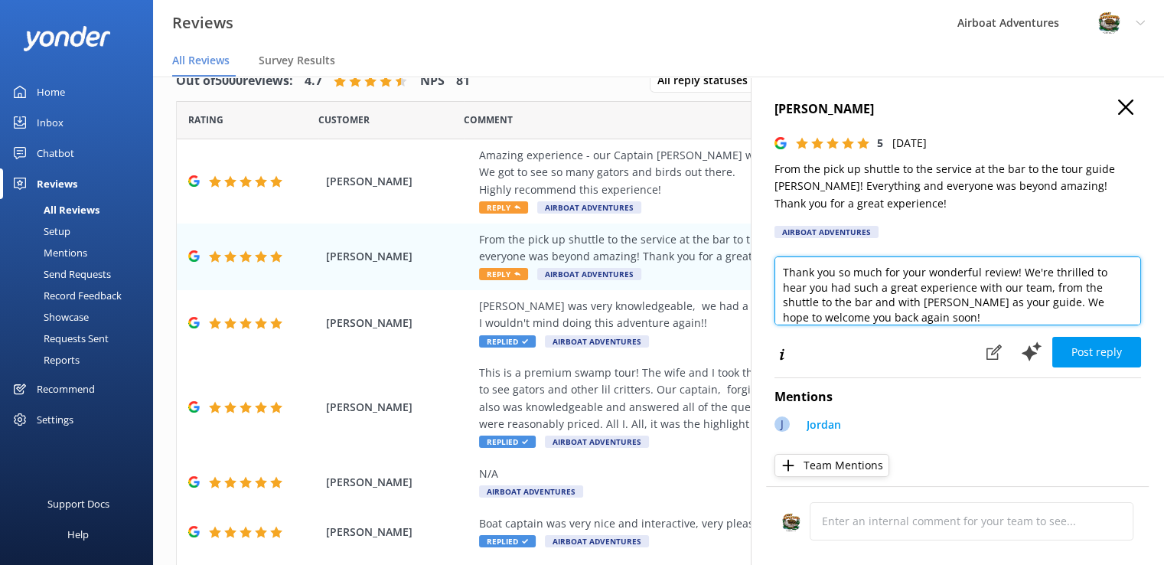
click at [949, 316] on textarea "Thank you so much for your wonderful review! We're thrilled to hear you had suc…" at bounding box center [957, 290] width 366 height 69
drag, startPoint x: 949, startPoint y: 316, endPoint x: 746, endPoint y: 258, distance: 210.9
click at [746, 258] on div "Out of 5000 reviews: 4.7 NPS 81 All reply statuses All reply statuses Needs a r…" at bounding box center [658, 305] width 1011 height 519
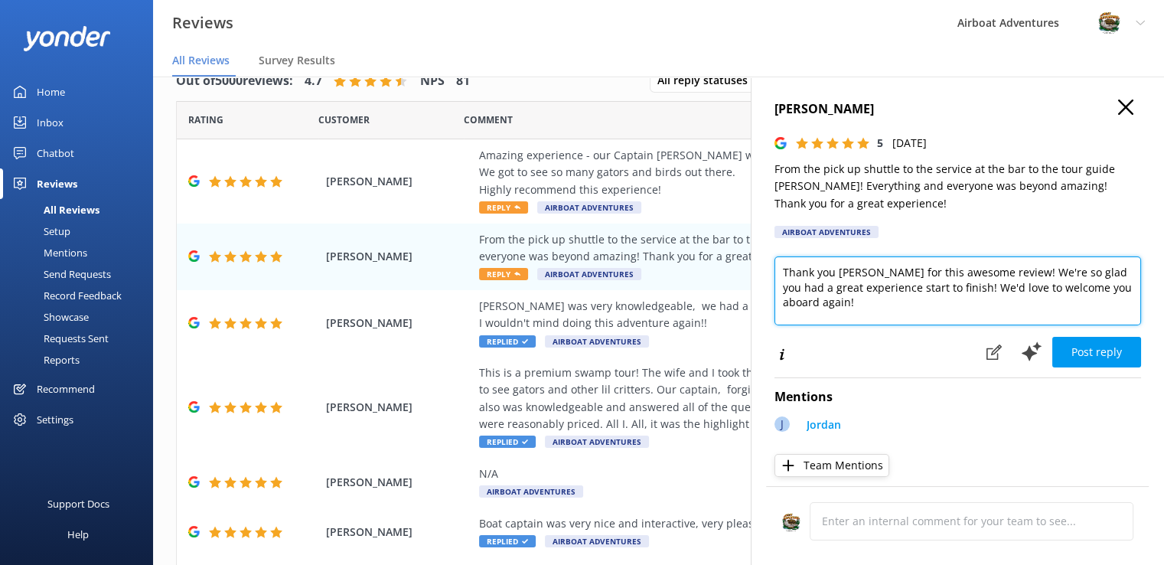
click at [848, 291] on textarea "Thank you [PERSON_NAME] for this awesome review! We're so glad you had a great …" at bounding box center [957, 290] width 366 height 69
click at [797, 301] on textarea "Thank you [PERSON_NAME] for this awesome review! We're so glad you had a great …" at bounding box center [957, 290] width 366 height 69
click at [833, 276] on textarea "Thank you [PERSON_NAME] for this awesome review! We're so glad you had a great …" at bounding box center [957, 290] width 366 height 69
click at [797, 295] on textarea "Thank you [PERSON_NAME] for this awesome review! We're so glad you had a great …" at bounding box center [957, 290] width 366 height 69
type textarea "Thank you [PERSON_NAME] for this awesome review! We're so glad you had a great …"
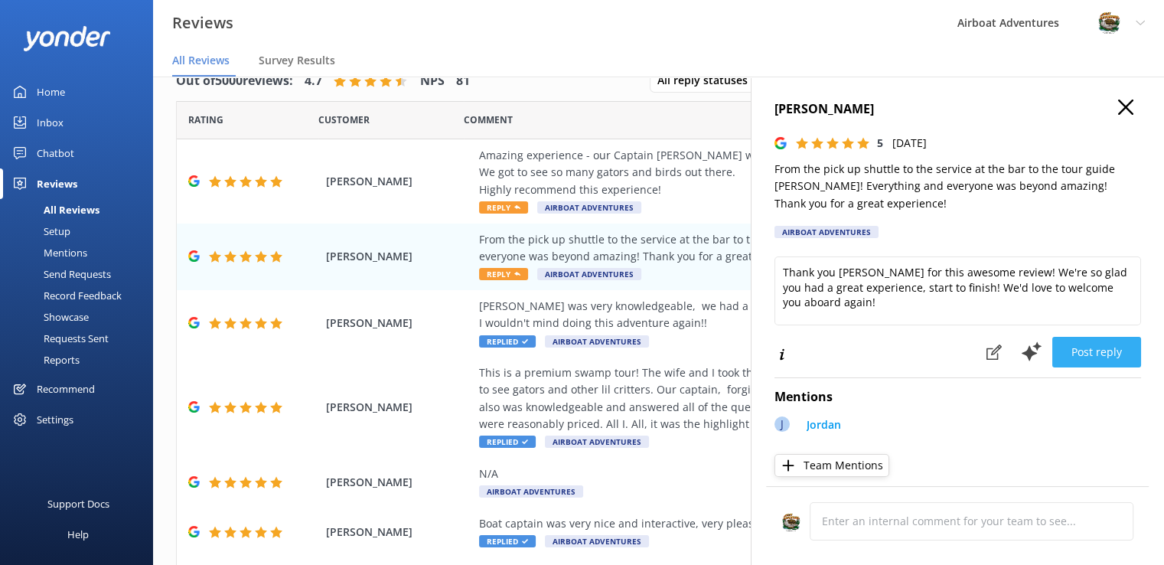
click at [1062, 353] on button "Post reply" at bounding box center [1096, 352] width 89 height 31
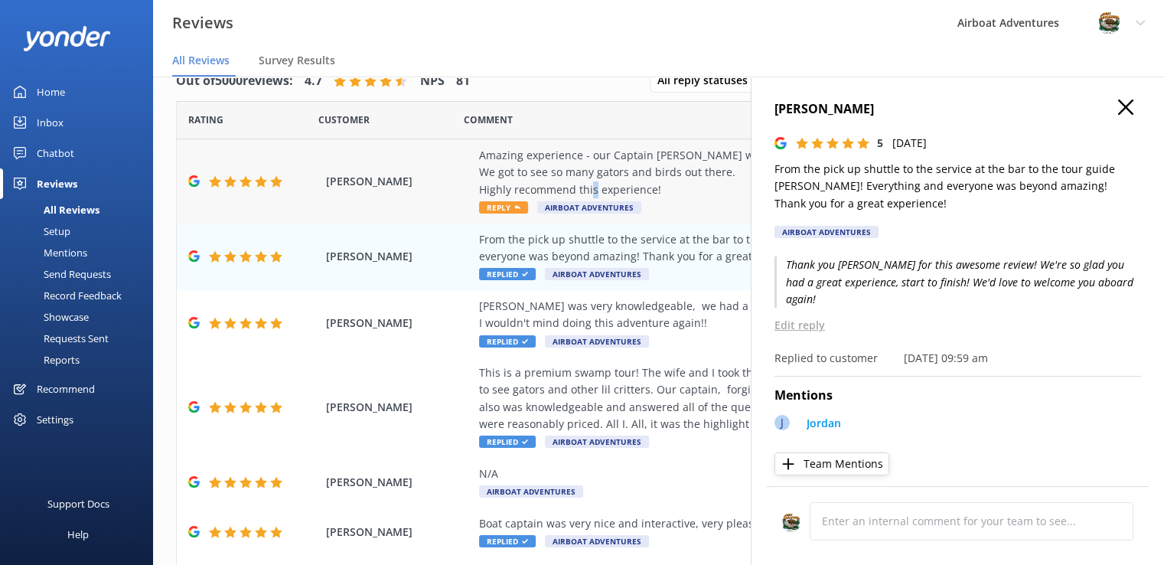
drag, startPoint x: 655, startPoint y: 203, endPoint x: 638, endPoint y: 187, distance: 23.8
click at [638, 187] on div "Amazing experience - our Captain [PERSON_NAME] was brilliant and really passion…" at bounding box center [758, 172] width 558 height 51
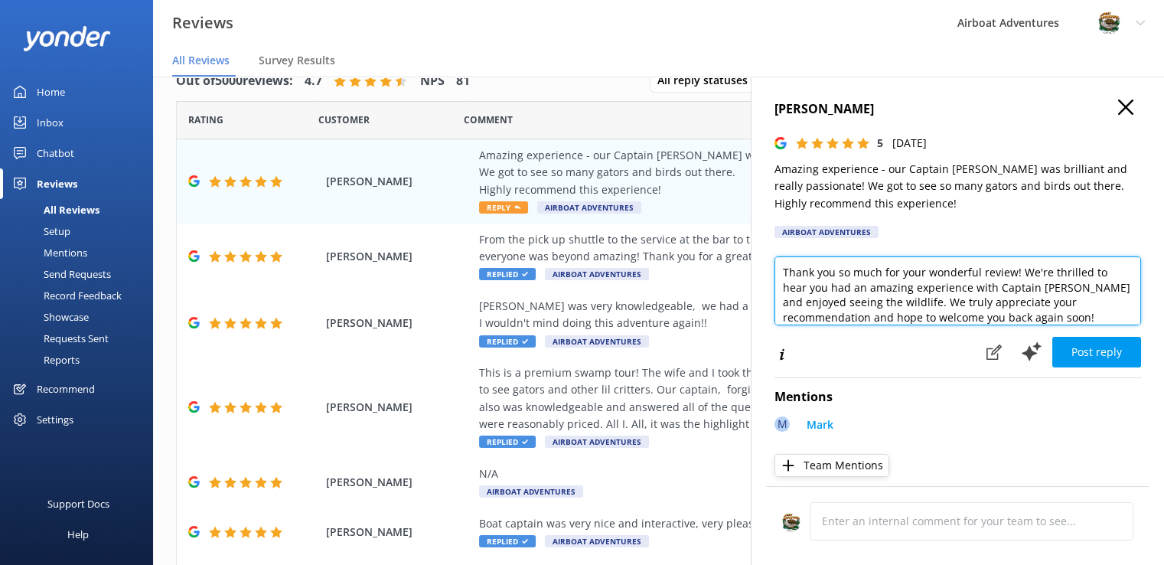
click at [842, 288] on textarea "Thank you so much for your wonderful review! We're thrilled to hear you had an …" at bounding box center [957, 290] width 366 height 69
drag, startPoint x: 780, startPoint y: 270, endPoint x: 1017, endPoint y: 308, distance: 240.1
click at [1017, 308] on textarea "Thank you so much for your wonderful review! We're thrilled to hear you had an …" at bounding box center [957, 290] width 366 height 69
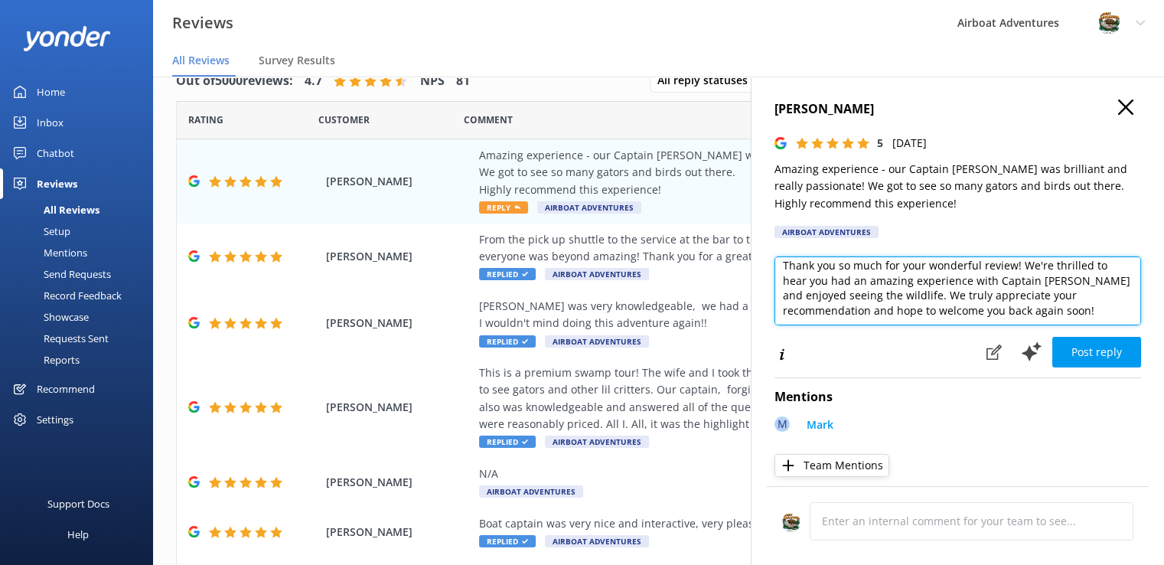
type textarea "your recommendation and hope to welcome you back again soon!Thank you so much f…"
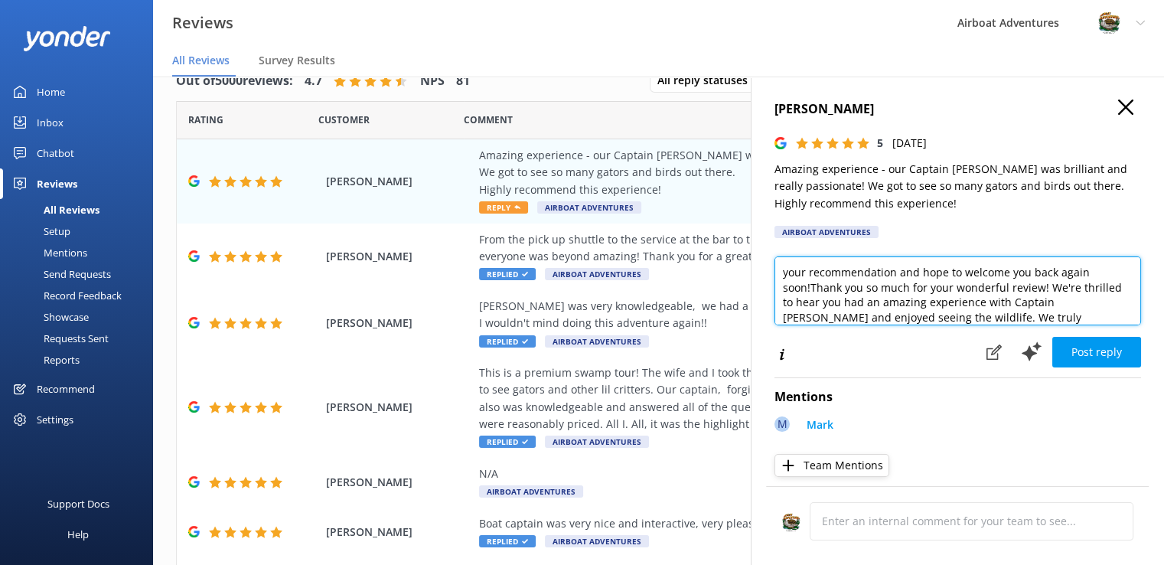
click at [1087, 316] on textarea "your recommendation and hope to welcome you back again soon!Thank you so much f…" at bounding box center [957, 290] width 366 height 69
drag, startPoint x: 1071, startPoint y: 313, endPoint x: 730, endPoint y: 260, distance: 345.2
click at [730, 260] on div "Out of 5000 reviews: 4.7 NPS 81 All reply statuses All reply statuses Needs a r…" at bounding box center [658, 305] width 1011 height 519
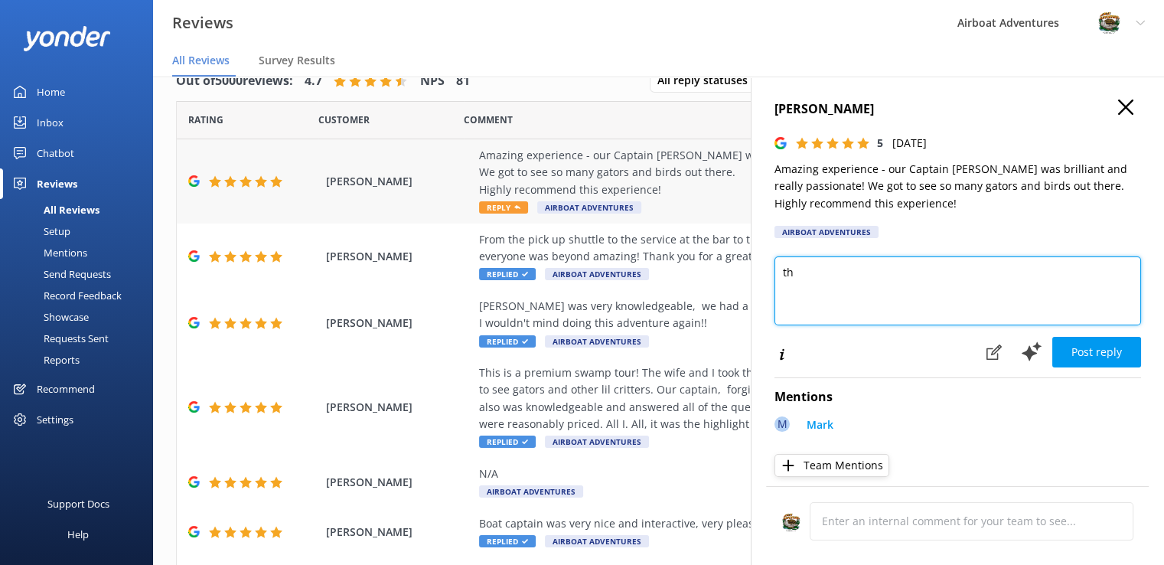
type textarea "t"
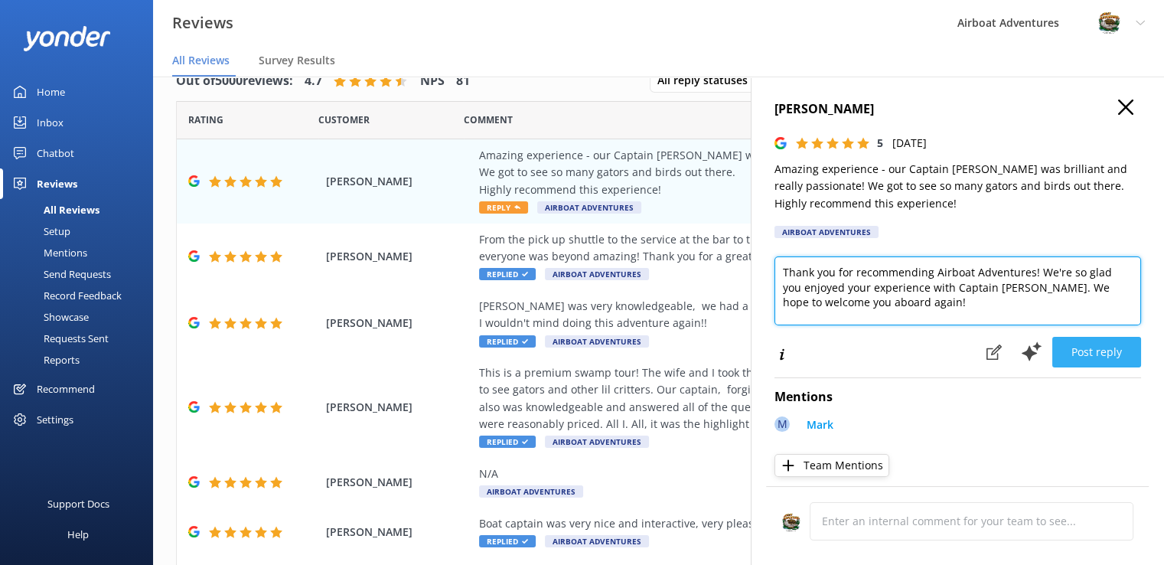
type textarea "Thank you for recommending Airboat Adventures! We're so glad you enjoyed your e…"
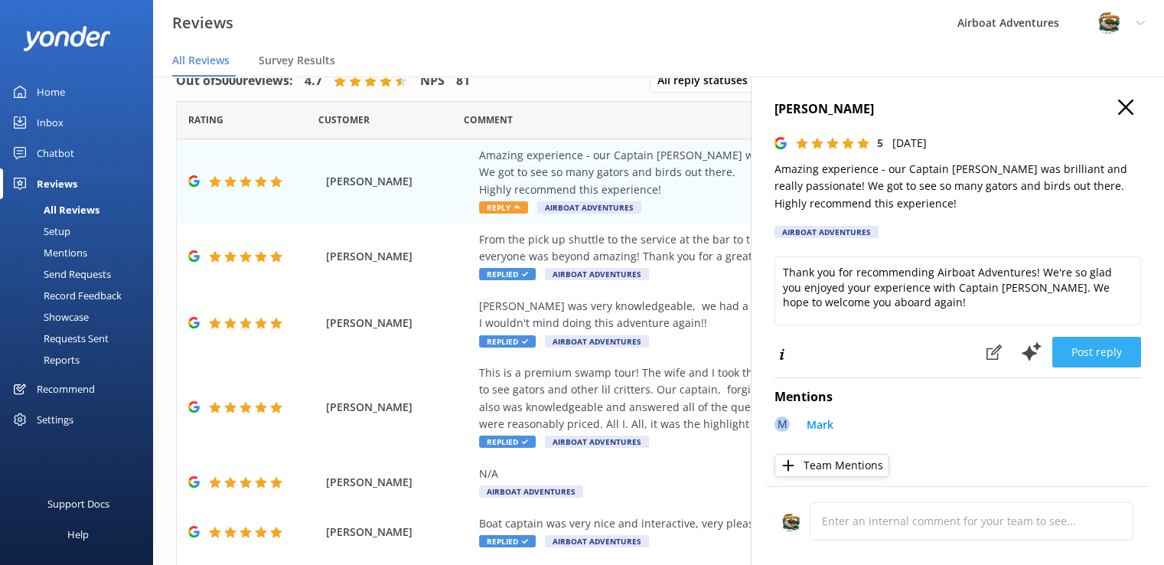
click at [1089, 353] on button "Post reply" at bounding box center [1096, 352] width 89 height 31
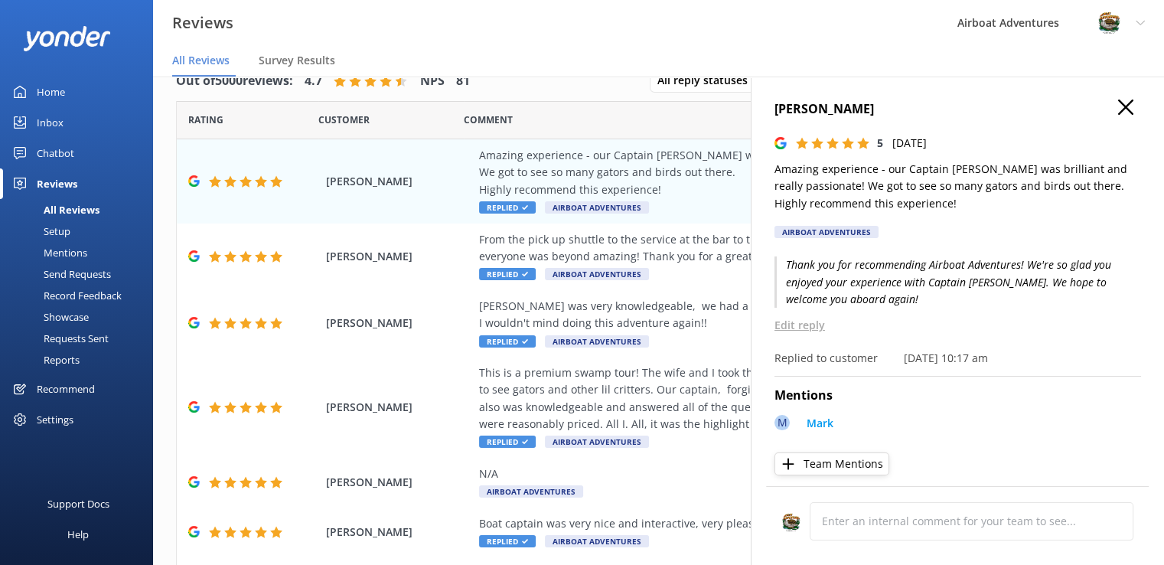
click at [658, 30] on div "Reviews Airboat Adventures Profile Settings Logout" at bounding box center [582, 23] width 1164 height 46
click at [1118, 105] on icon "button" at bounding box center [1125, 106] width 15 height 15
